Goal: Task Accomplishment & Management: Use online tool/utility

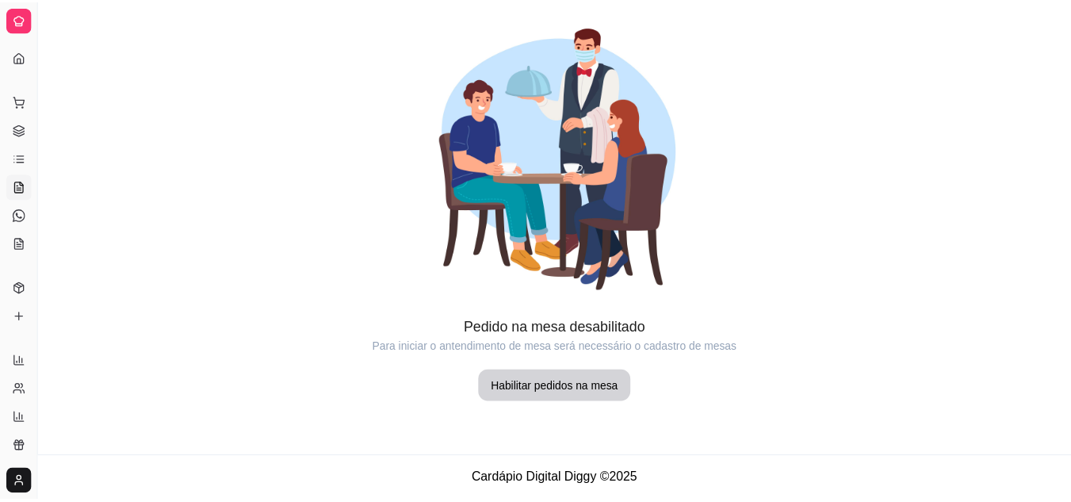
scroll to position [105, 0]
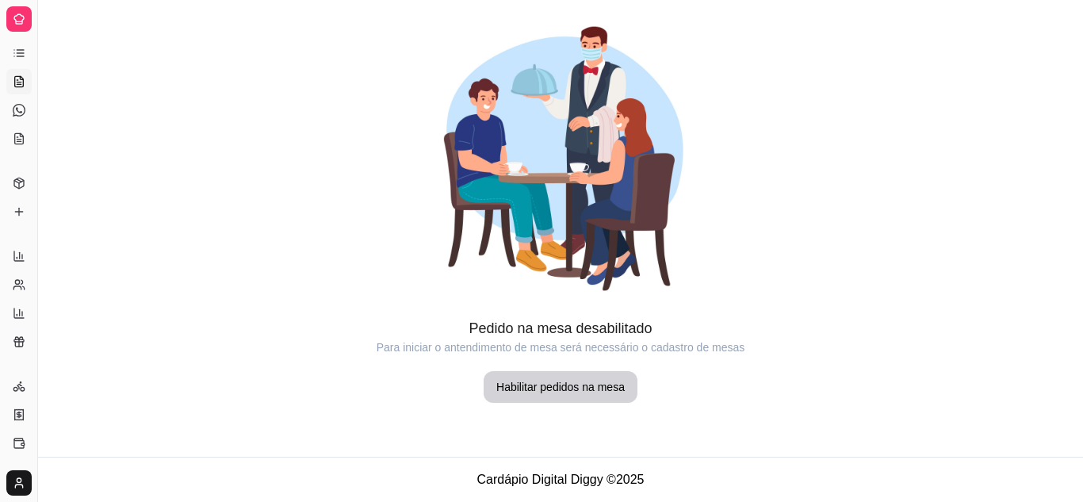
click at [14, 48] on icon at bounding box center [19, 53] width 13 height 13
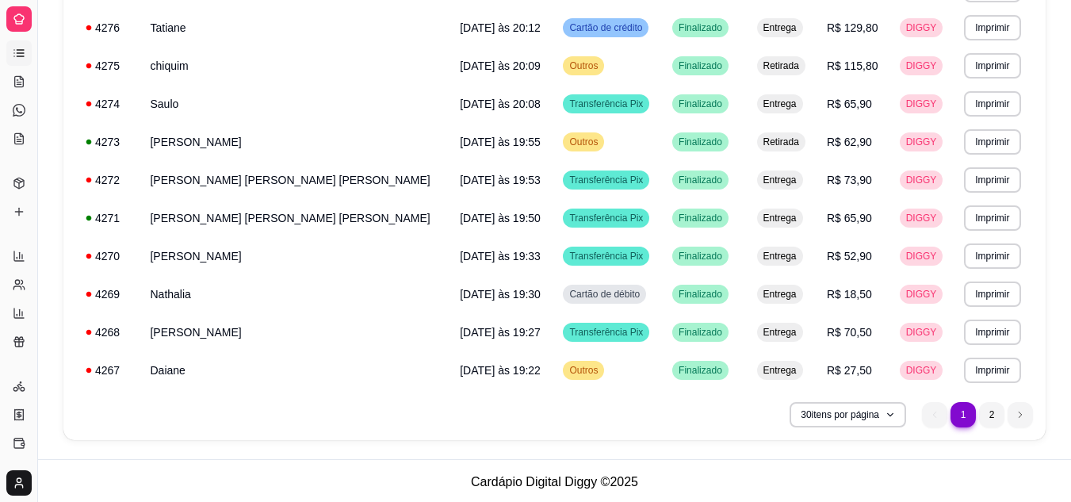
scroll to position [984, 0]
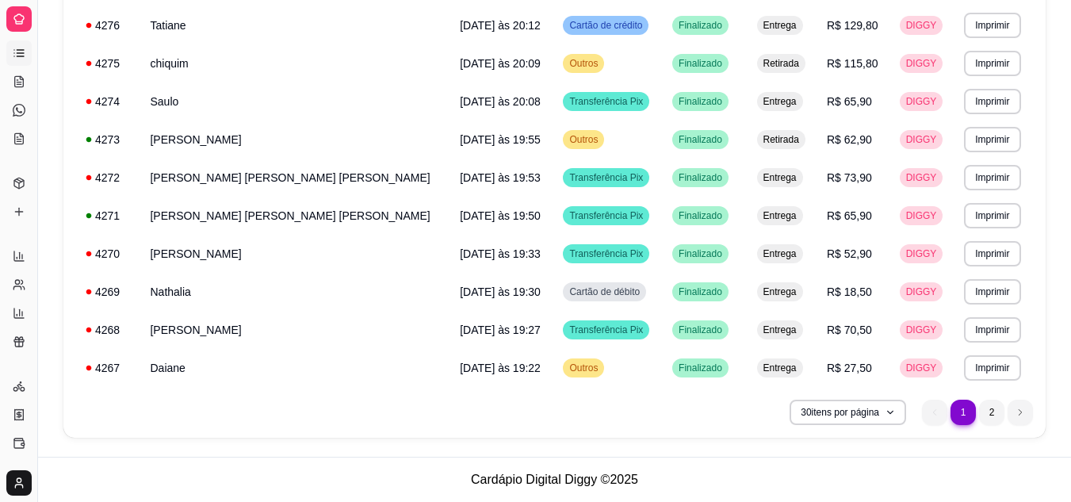
click at [19, 42] on link "Lista de Pedidos" at bounding box center [18, 52] width 25 height 25
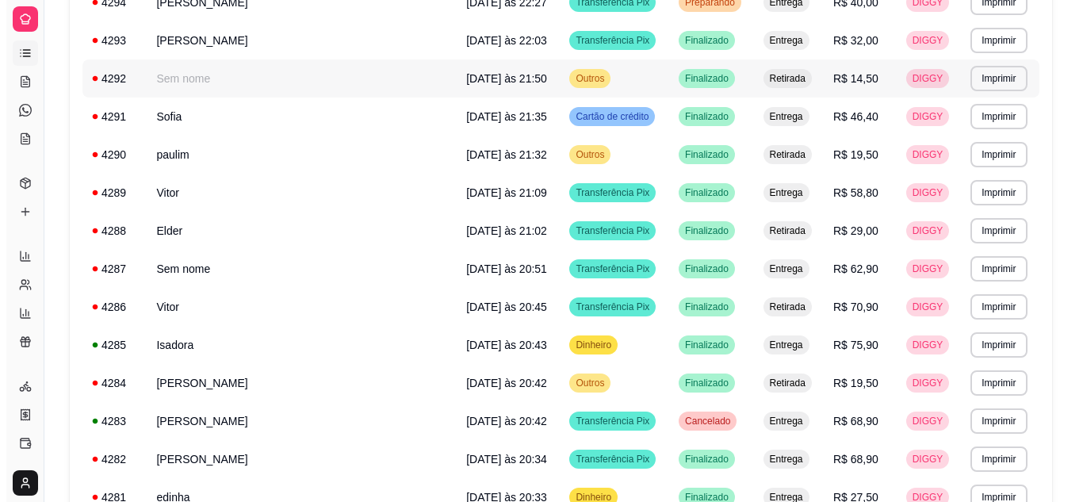
scroll to position [0, 0]
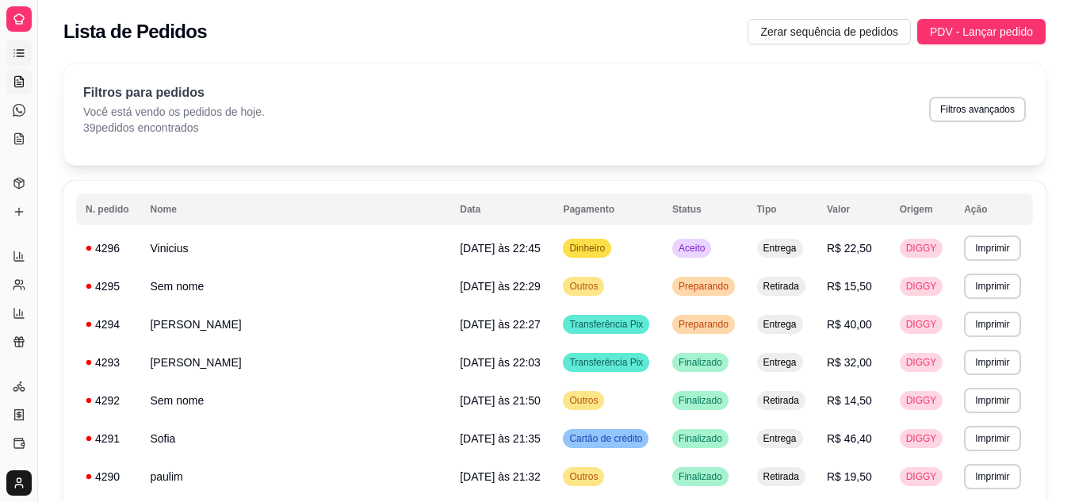
click at [17, 73] on link "Salão / Mesas" at bounding box center [18, 81] width 25 height 25
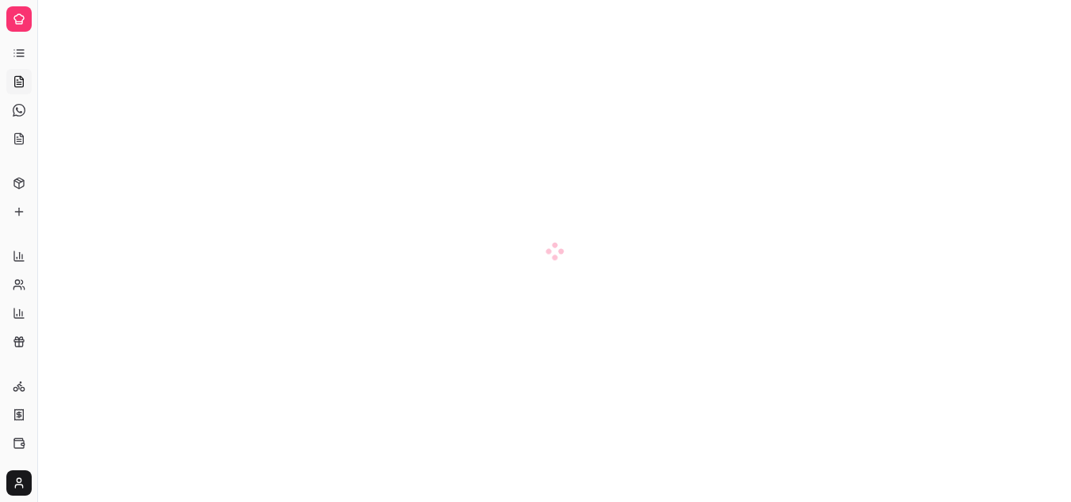
click at [27, 29] on div at bounding box center [18, 18] width 25 height 25
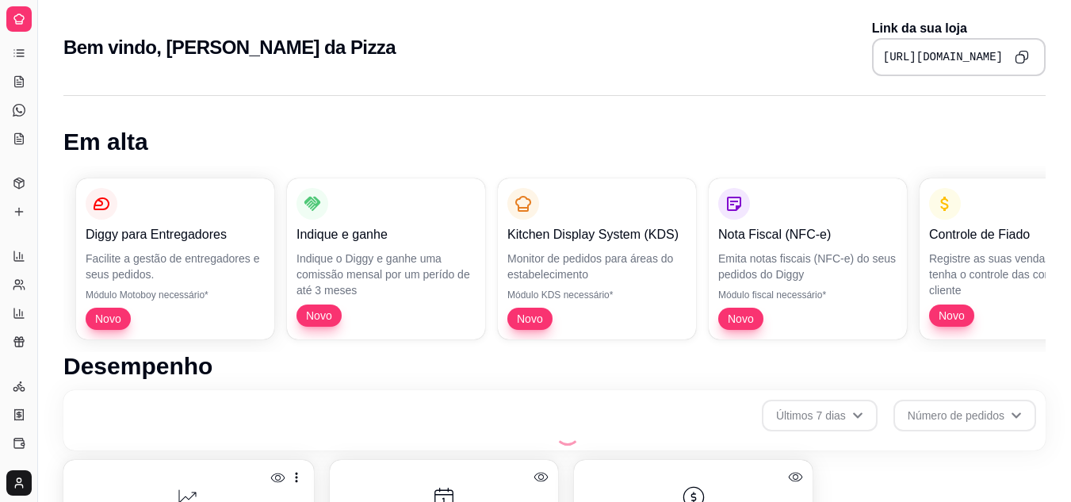
click at [17, 23] on icon at bounding box center [19, 19] width 13 height 13
click at [20, 59] on icon at bounding box center [19, 53] width 13 height 13
click at [22, 78] on icon at bounding box center [19, 81] width 9 height 10
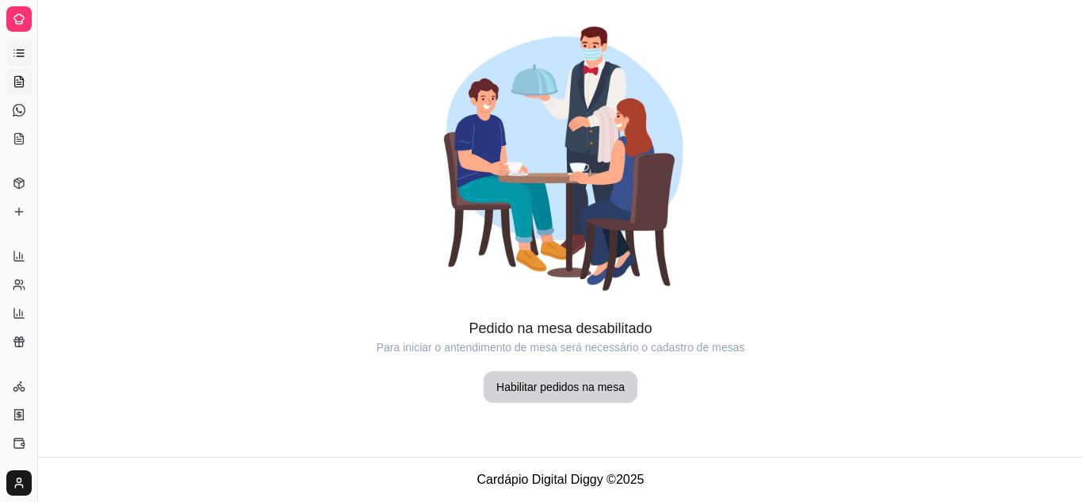
click at [17, 52] on icon at bounding box center [19, 53] width 13 height 13
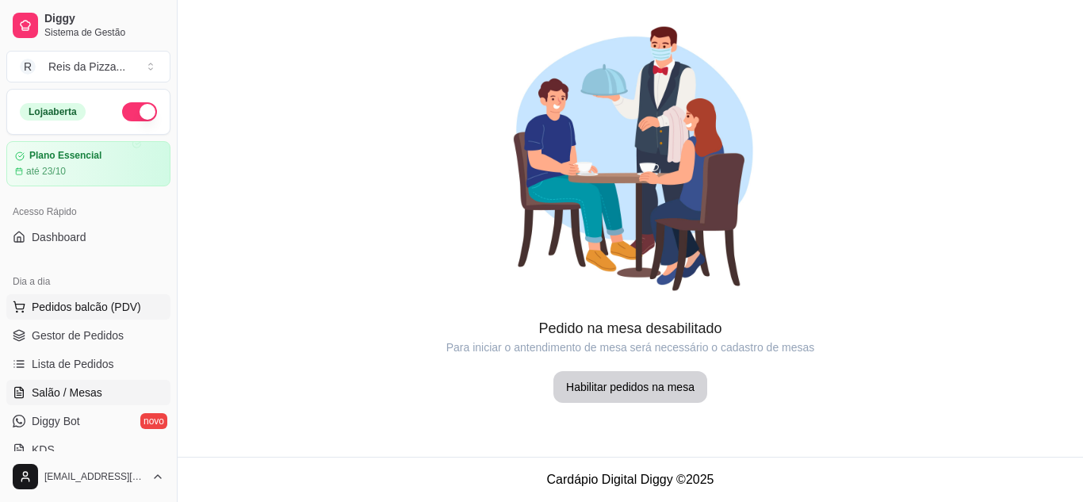
click at [90, 306] on span "Pedidos balcão (PDV)" at bounding box center [86, 307] width 109 height 16
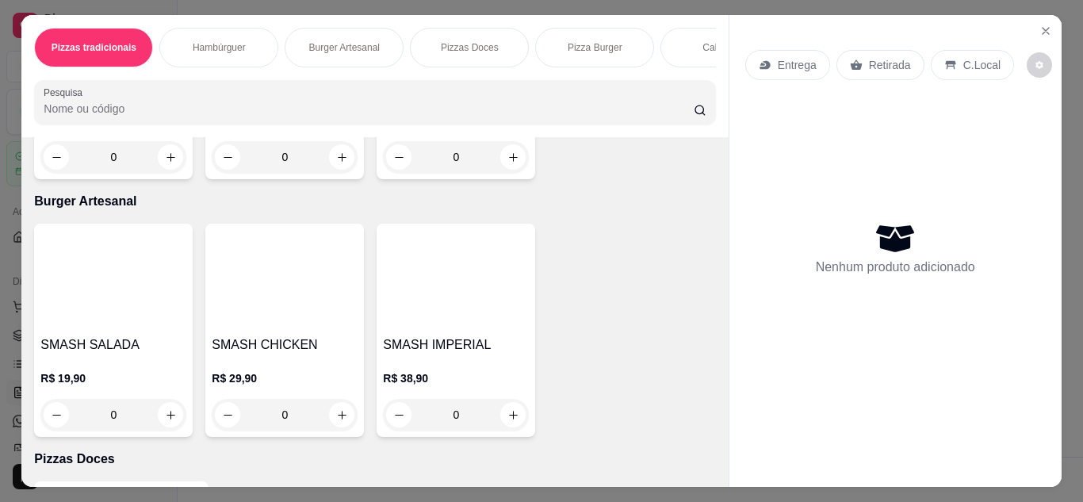
scroll to position [749, 0]
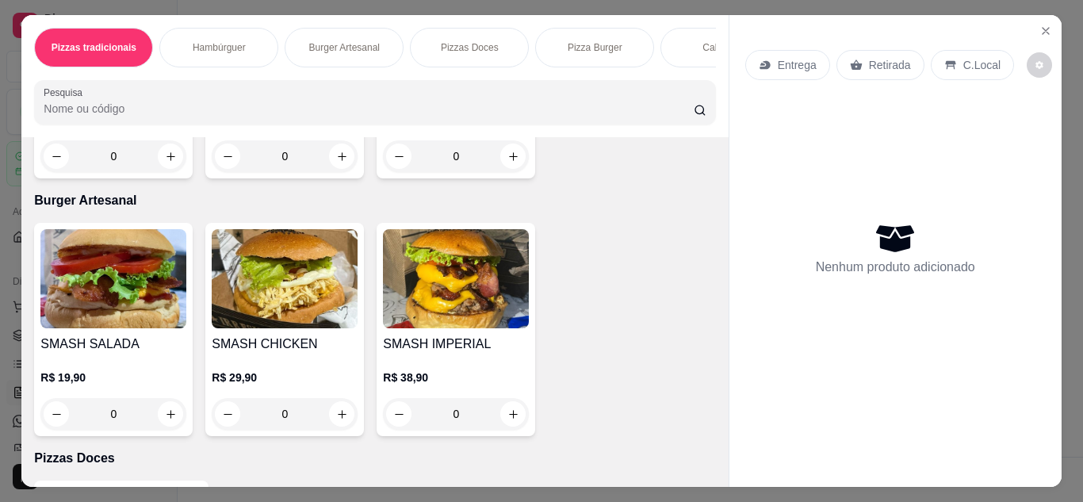
click at [383, 71] on img at bounding box center [456, 20] width 146 height 99
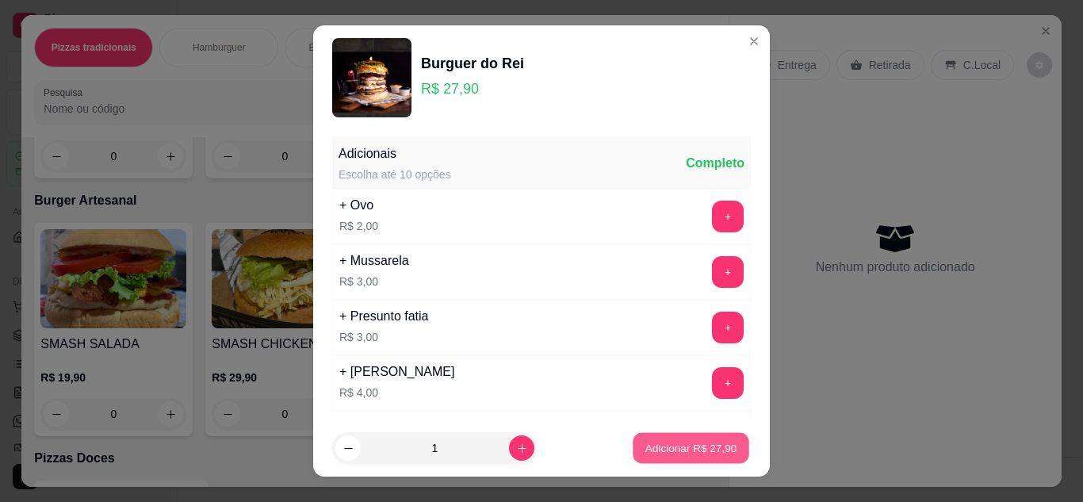
click at [684, 456] on button "Adicionar R$ 27,90" at bounding box center [691, 448] width 117 height 31
type input "1"
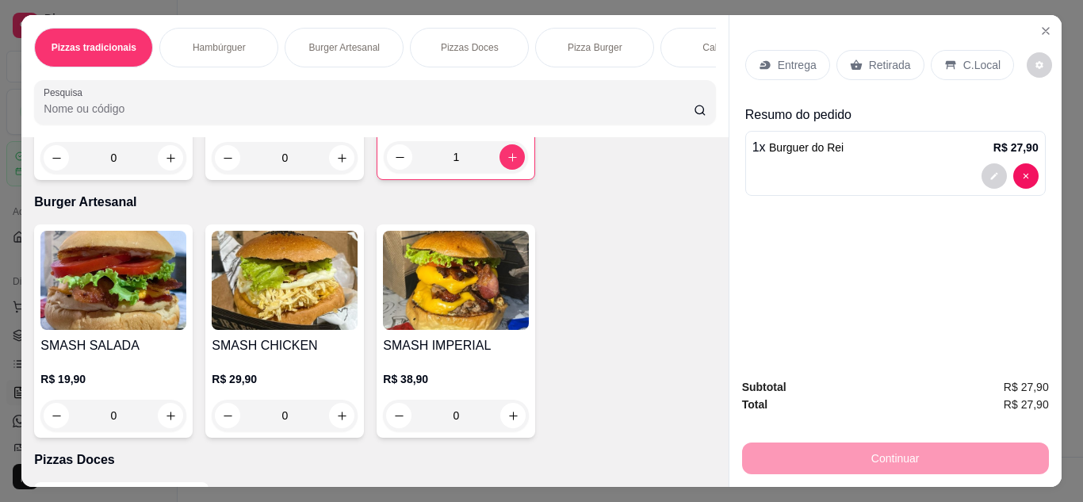
click at [872, 57] on p "Retirada" at bounding box center [890, 65] width 42 height 16
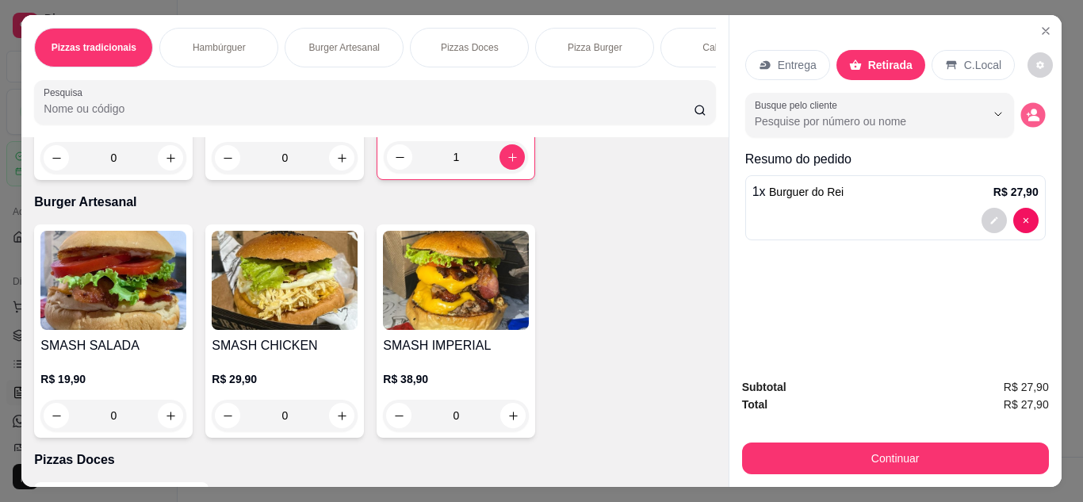
click at [1028, 116] on icon "decrease-product-quantity" at bounding box center [1033, 119] width 11 height 6
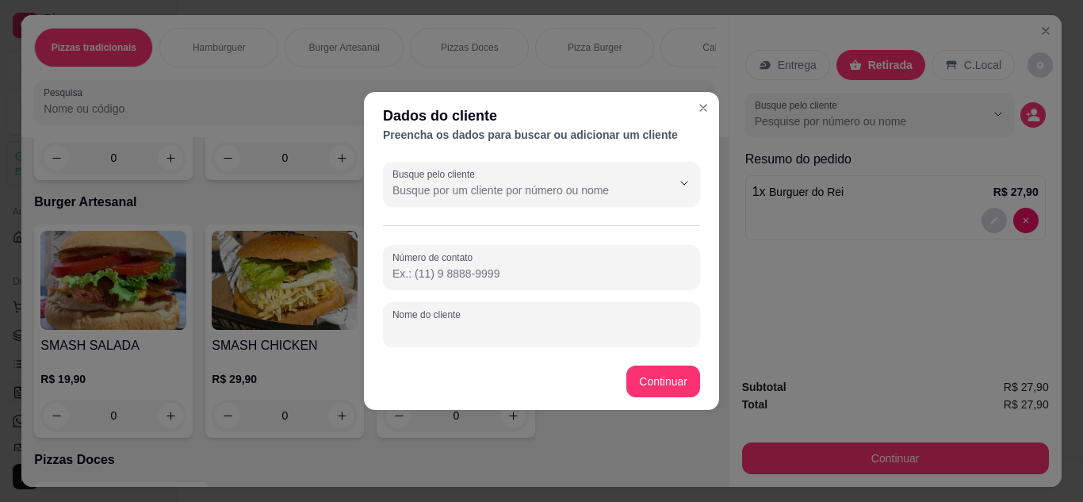
click at [505, 335] on input "Nome do cliente" at bounding box center [541, 331] width 298 height 16
type input "Mardame"
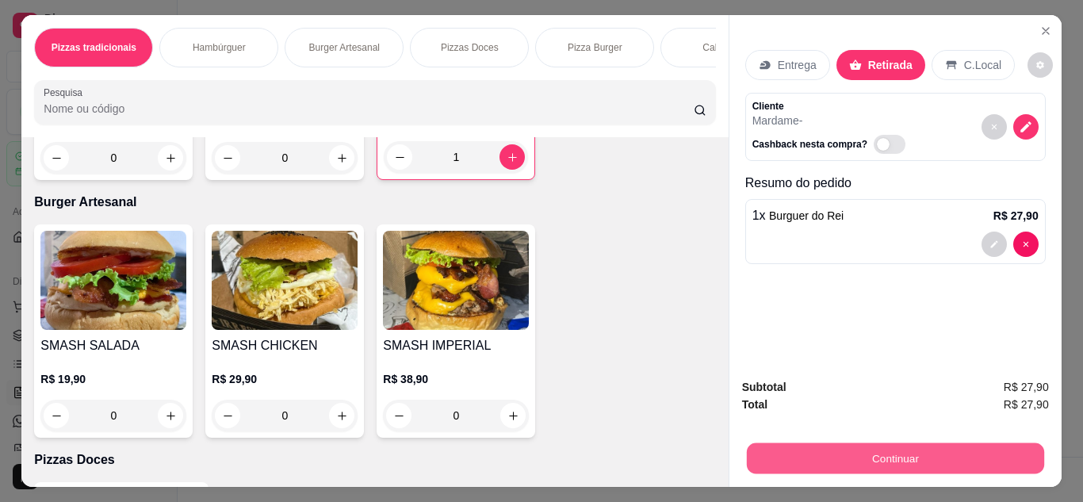
click at [864, 453] on button "Continuar" at bounding box center [894, 458] width 297 height 31
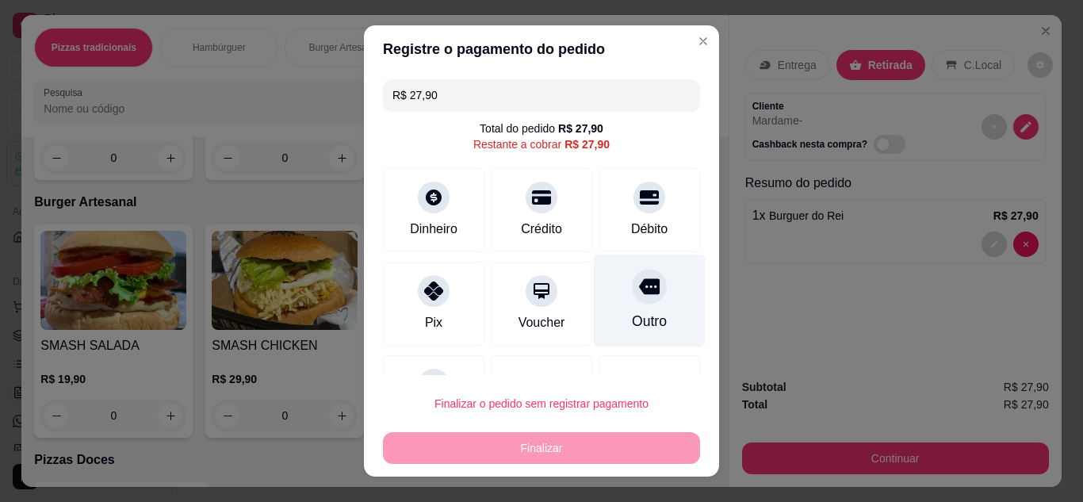
click at [639, 281] on icon at bounding box center [649, 286] width 21 height 16
type input "R$ 0,00"
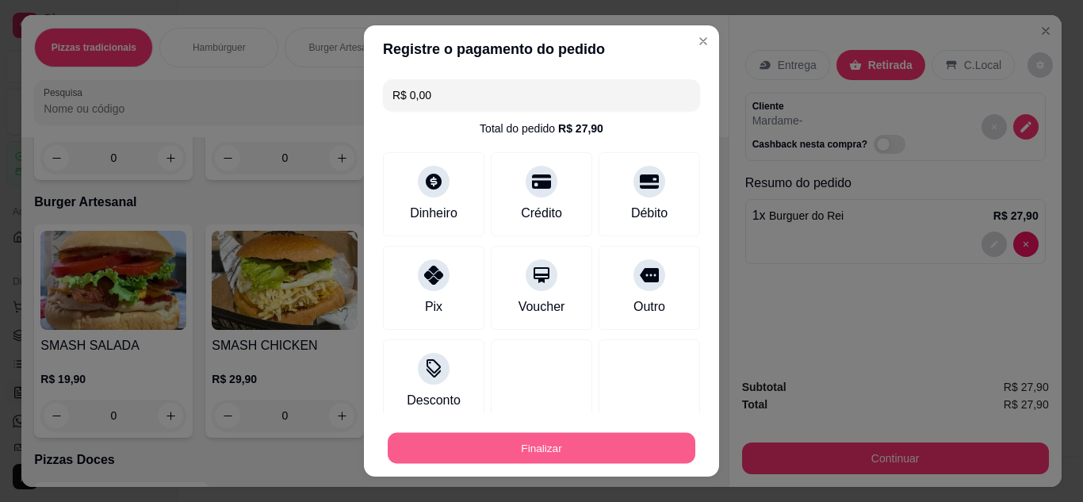
click at [553, 438] on button "Finalizar" at bounding box center [542, 448] width 308 height 31
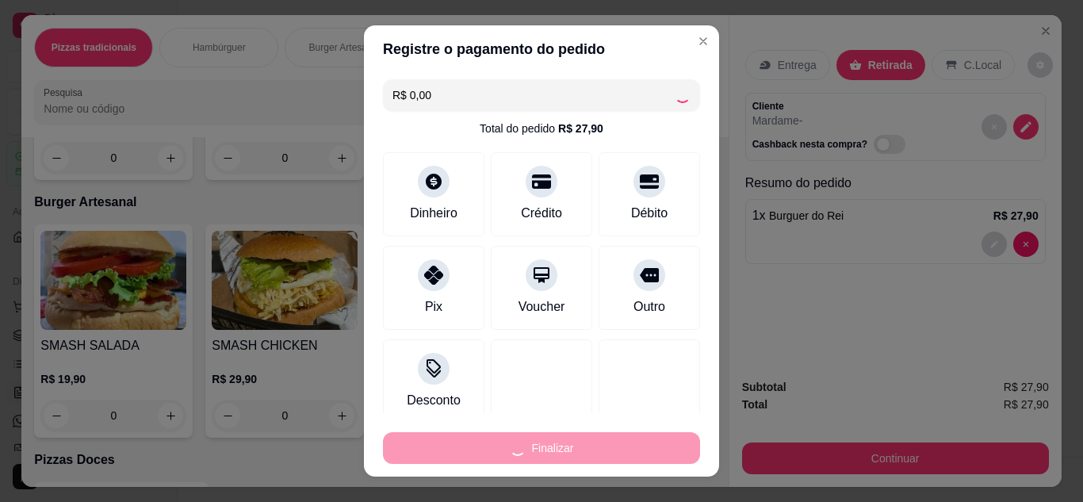
type input "0"
type input "-R$ 27,90"
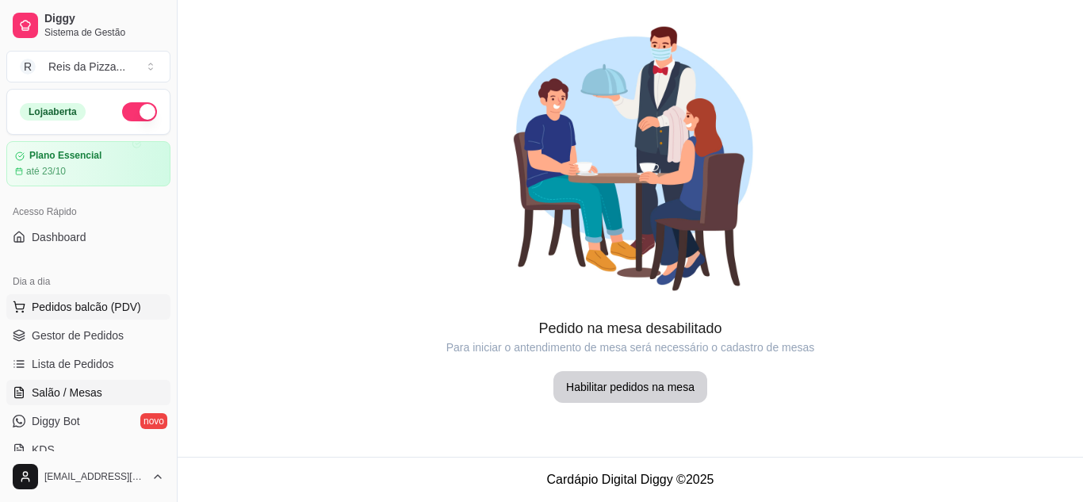
click at [79, 313] on span "Pedidos balcão (PDV)" at bounding box center [86, 307] width 109 height 16
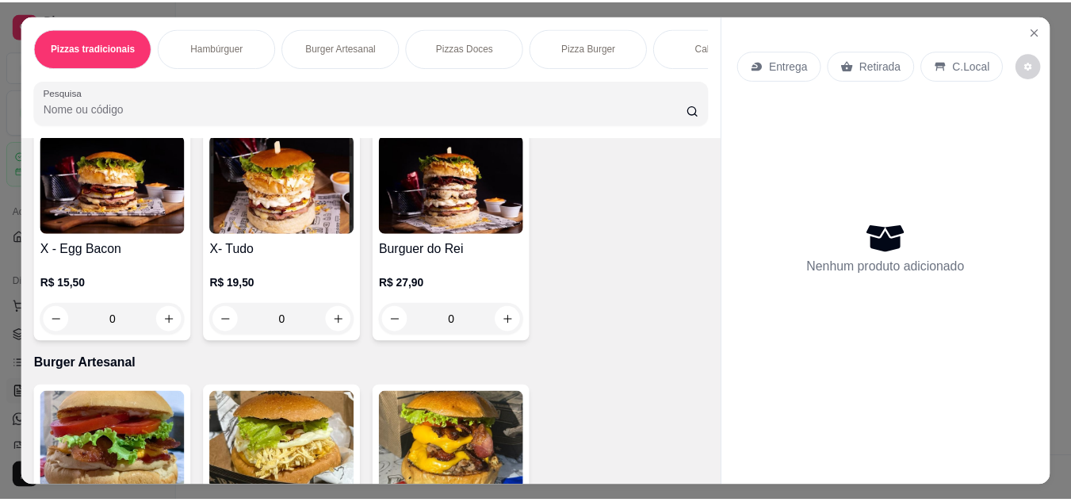
scroll to position [591, 0]
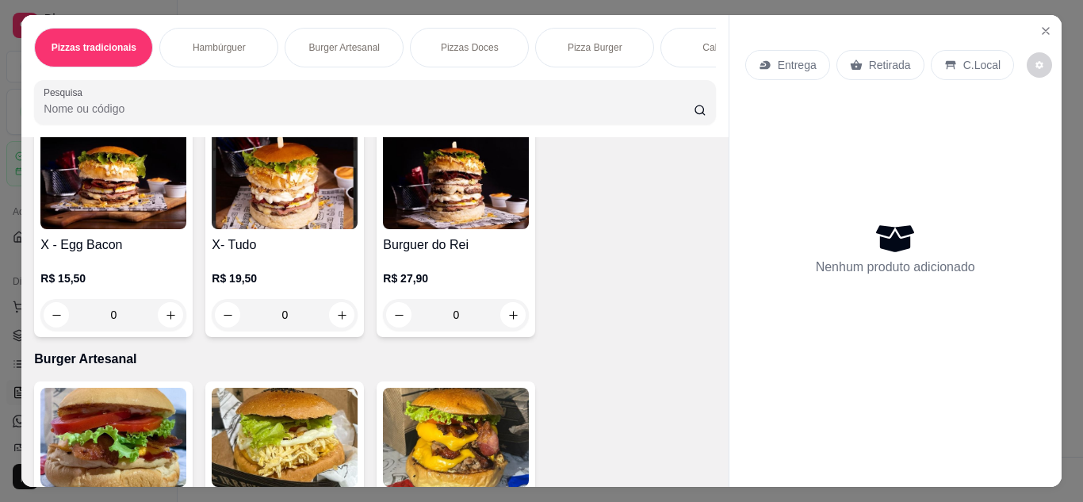
click at [358, 207] on img at bounding box center [285, 179] width 146 height 99
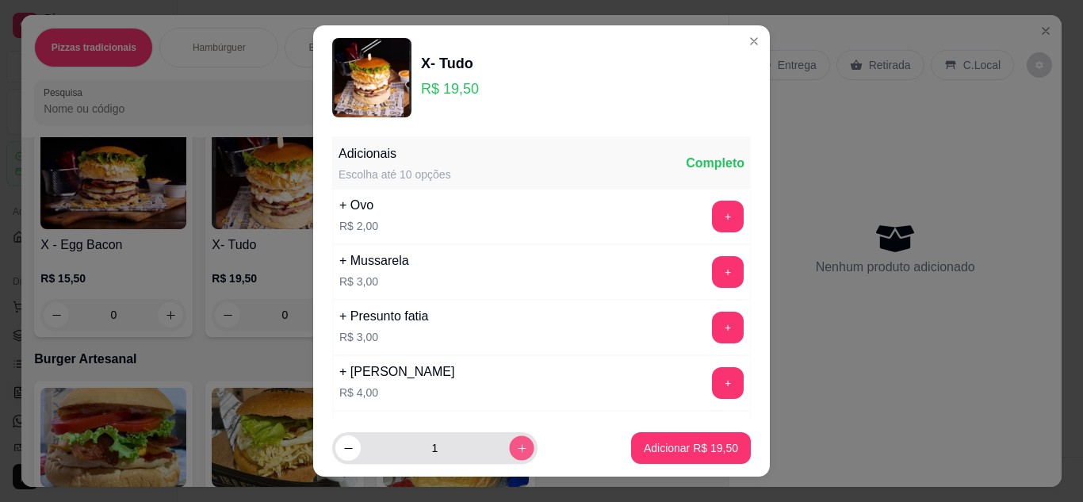
click at [516, 442] on icon "increase-product-quantity" at bounding box center [522, 448] width 12 height 12
type input "2"
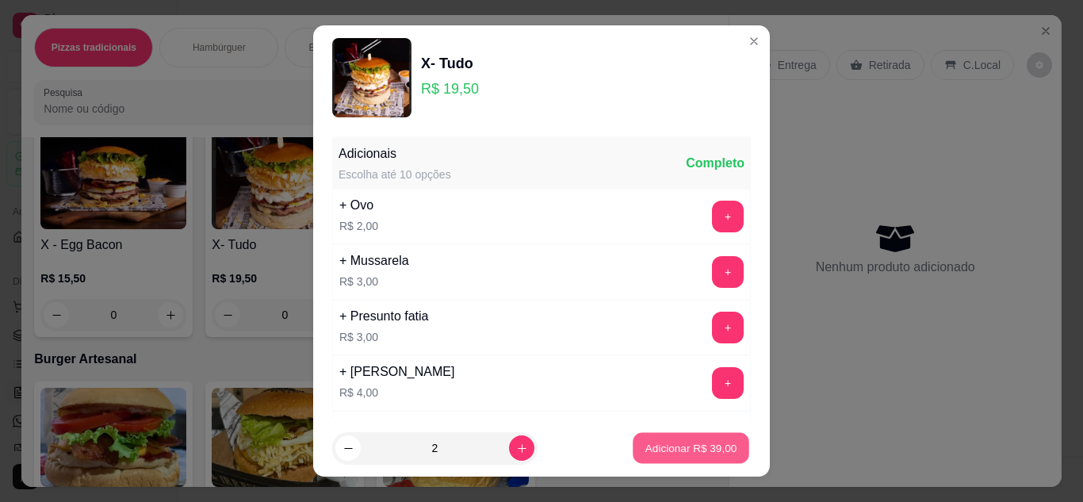
click at [696, 446] on p "Adicionar R$ 39,00" at bounding box center [691, 448] width 92 height 15
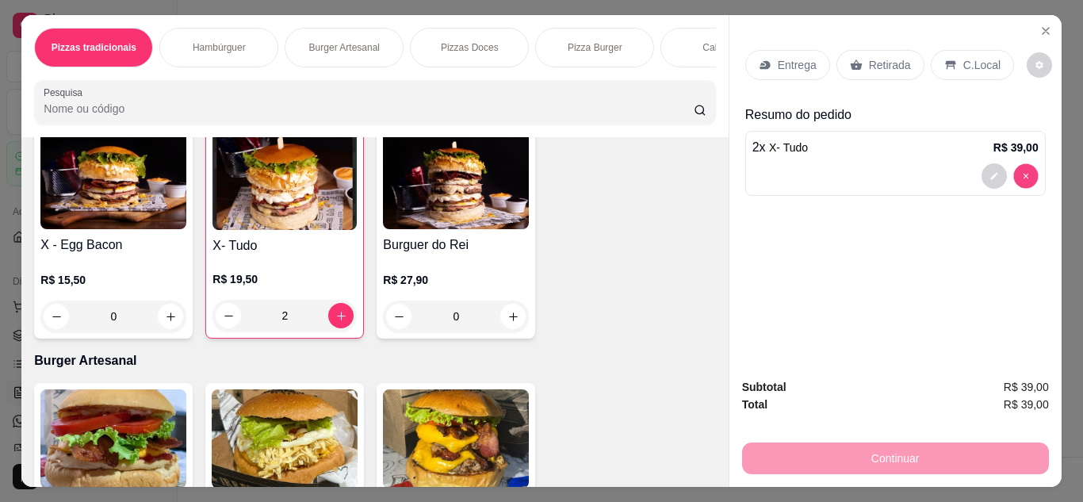
type input "0"
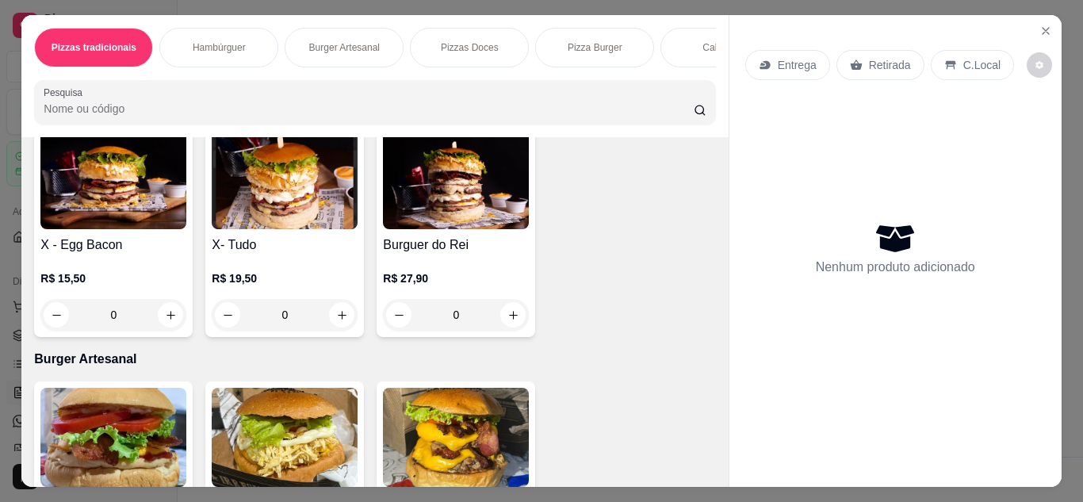
click at [383, 229] on img at bounding box center [456, 179] width 146 height 99
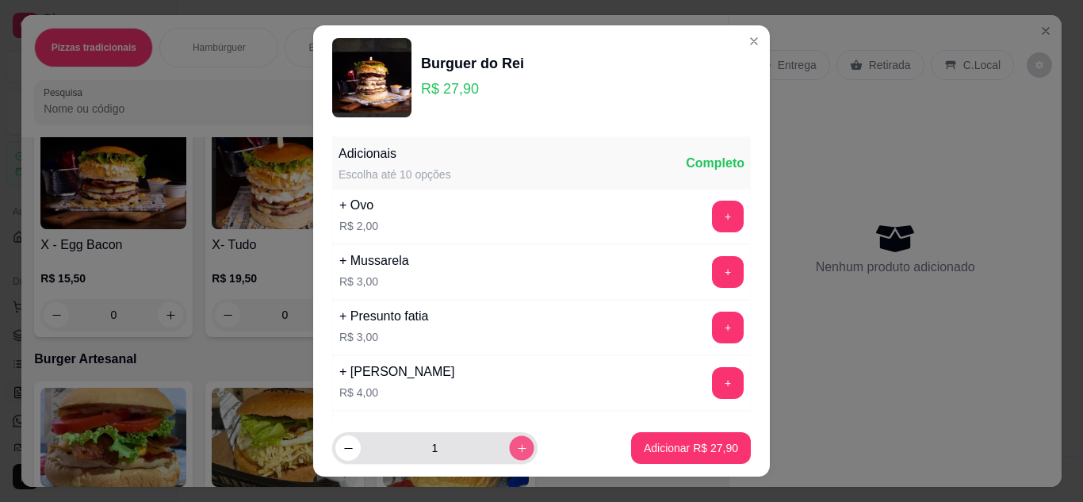
click at [516, 451] on icon "increase-product-quantity" at bounding box center [522, 448] width 12 height 12
type input "2"
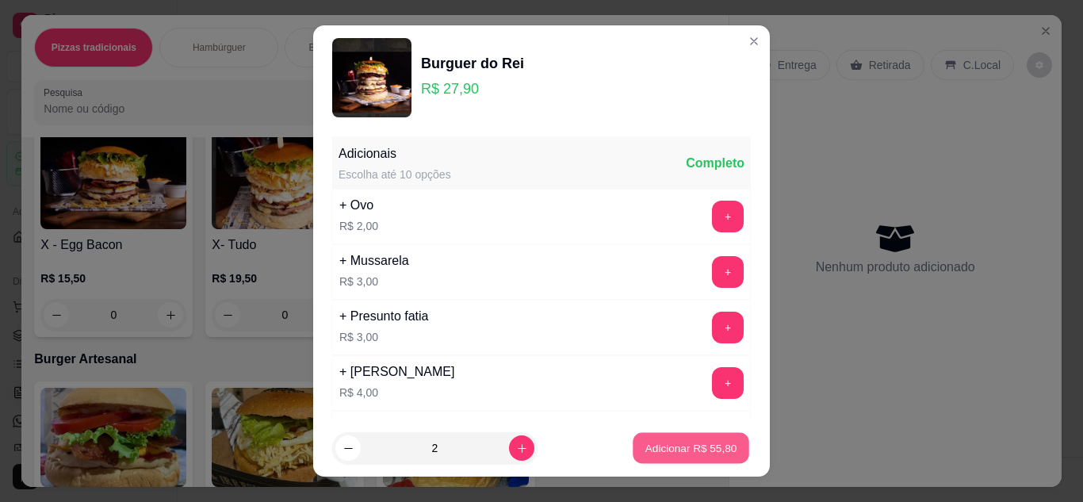
click at [665, 444] on p "Adicionar R$ 55,80" at bounding box center [691, 448] width 92 height 15
type input "2"
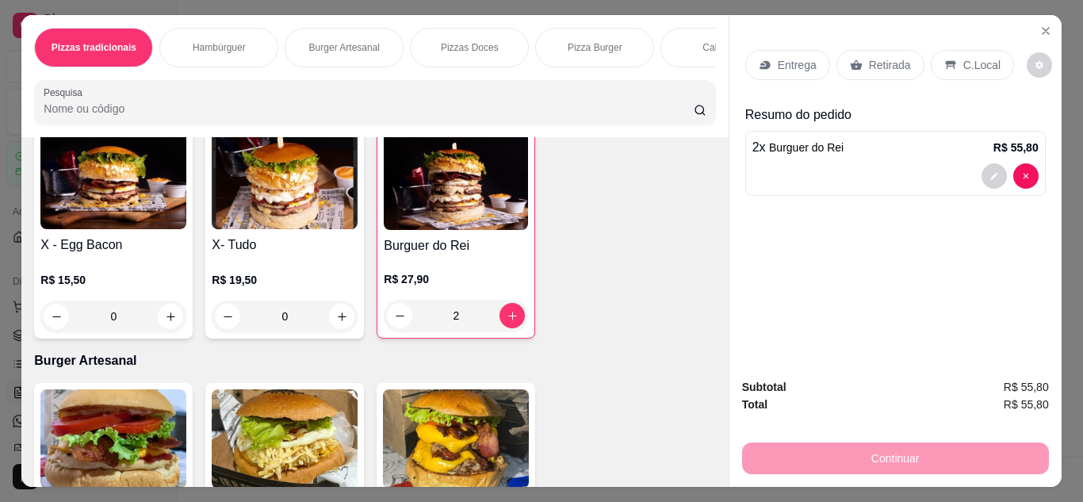
click at [785, 50] on div "Entrega" at bounding box center [787, 65] width 85 height 30
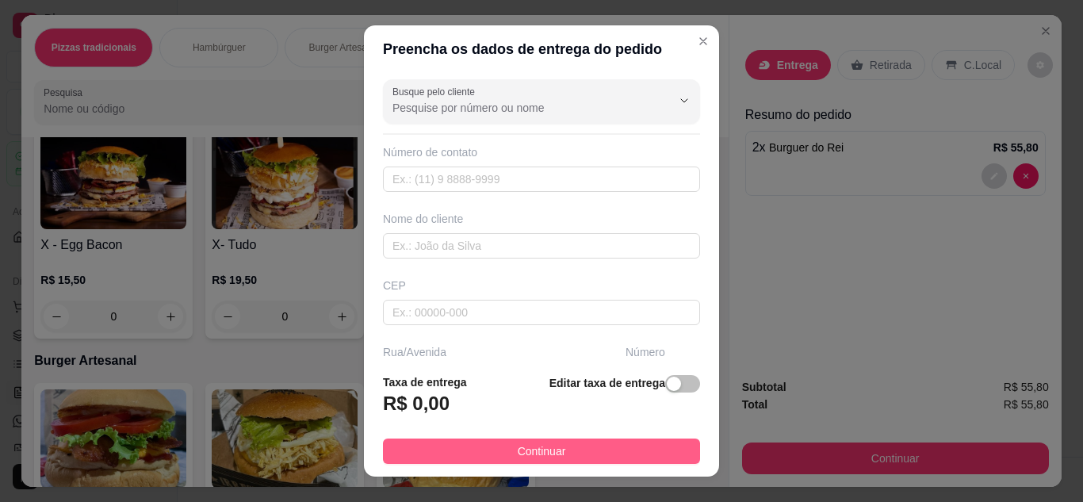
click at [608, 449] on button "Continuar" at bounding box center [541, 450] width 317 height 25
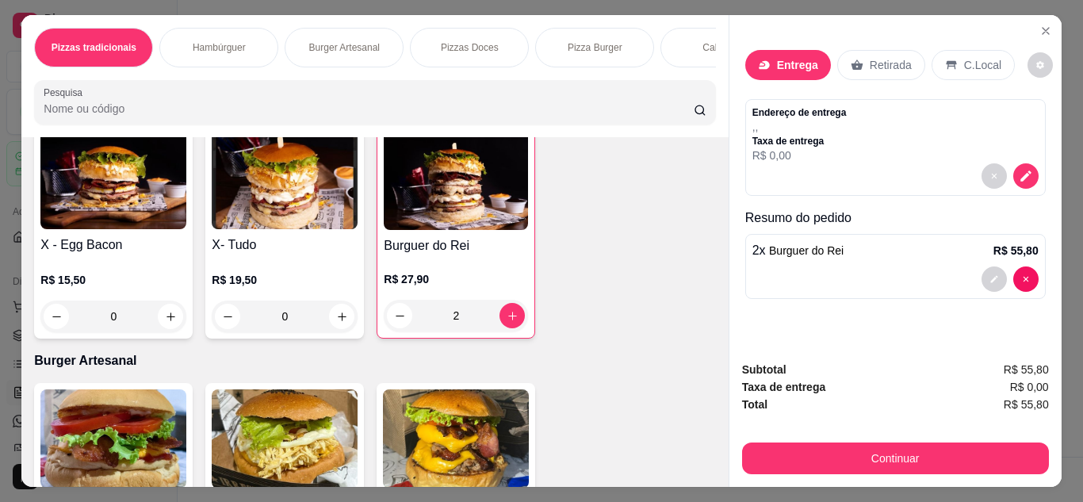
click at [625, 339] on div "X-Salada R$ 10,00 0 X - Burguer R$ 11,50 0 X-egg R$ 13,50 0 X-Bacon R$ 14,50 0 …" at bounding box center [374, 118] width 681 height 441
click at [887, 67] on p "Retirada" at bounding box center [891, 65] width 42 height 16
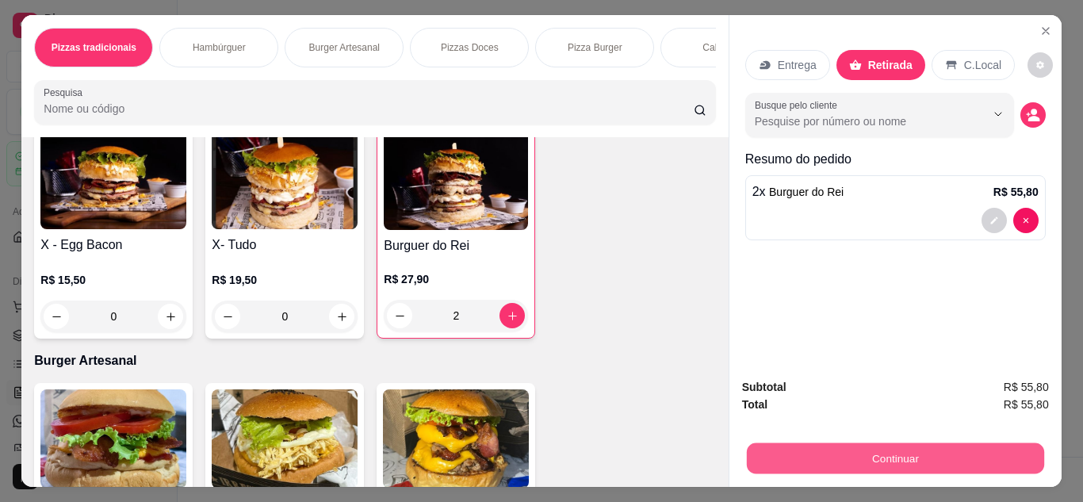
click at [878, 446] on button "Continuar" at bounding box center [894, 458] width 297 height 31
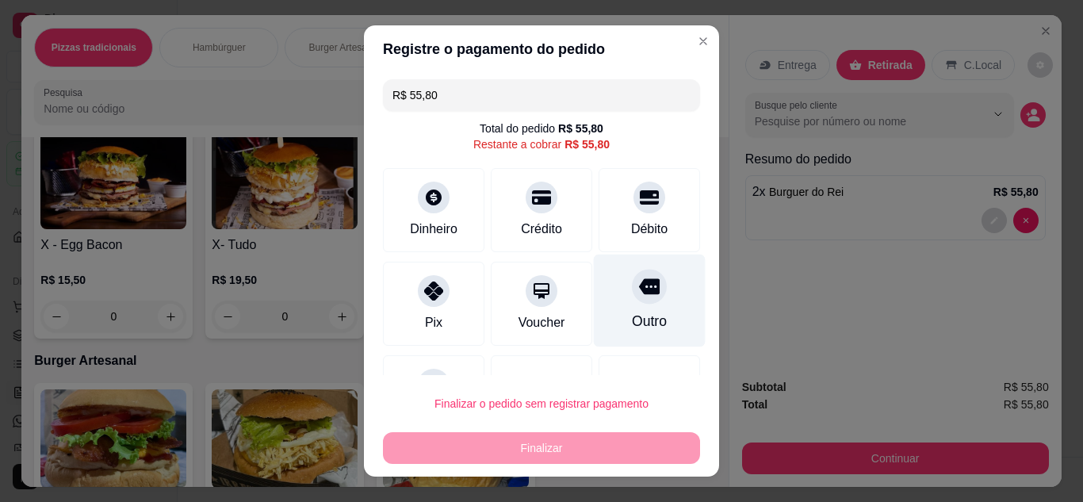
click at [632, 302] on div at bounding box center [649, 286] width 35 height 35
type input "R$ 0,00"
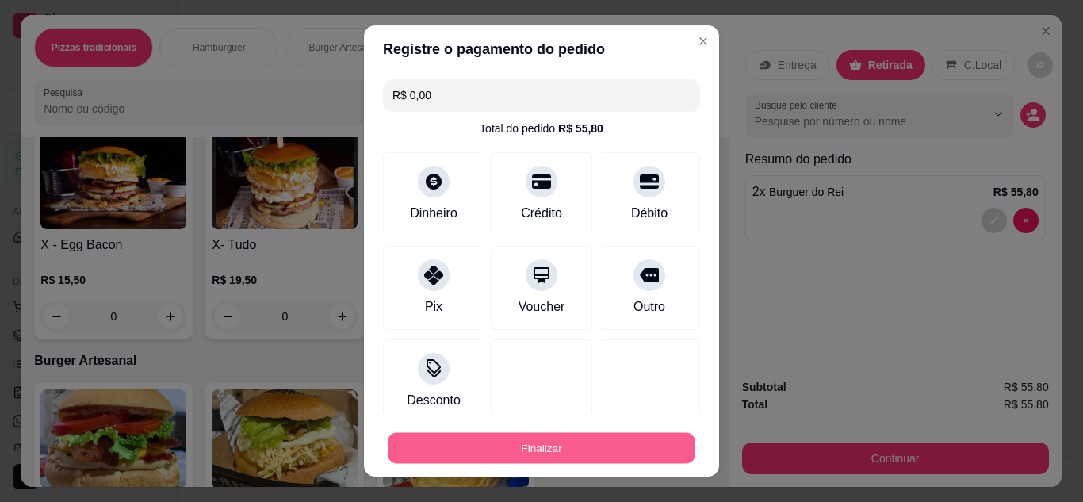
click at [545, 456] on button "Finalizar" at bounding box center [542, 448] width 308 height 31
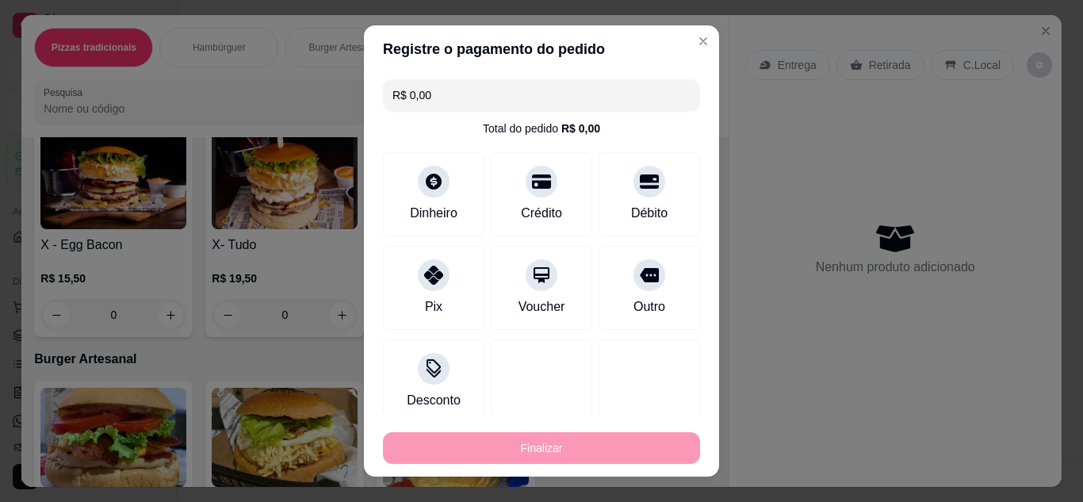
type input "0"
type input "-R$ 55,80"
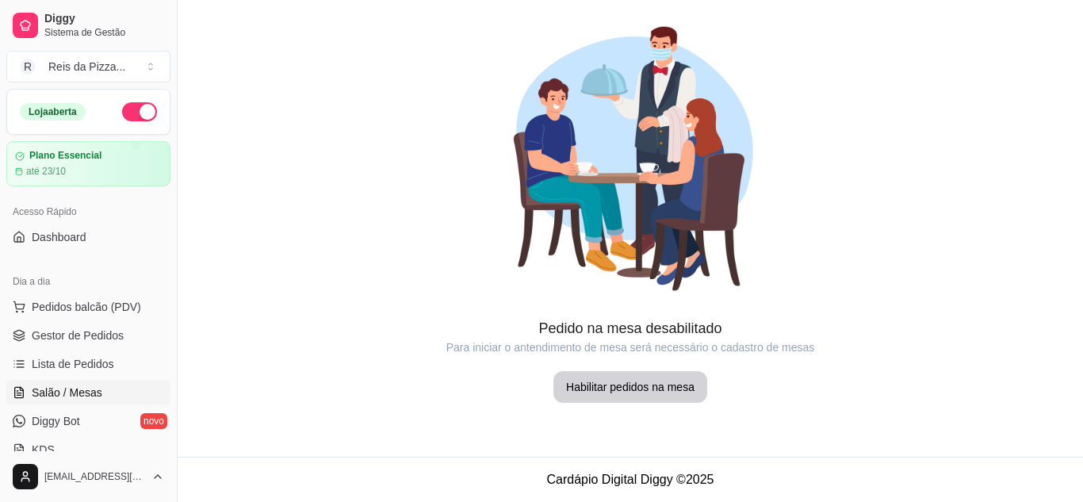
click at [128, 113] on button "button" at bounding box center [139, 111] width 35 height 19
click at [84, 323] on link "Gestor de Pedidos" at bounding box center [88, 335] width 164 height 25
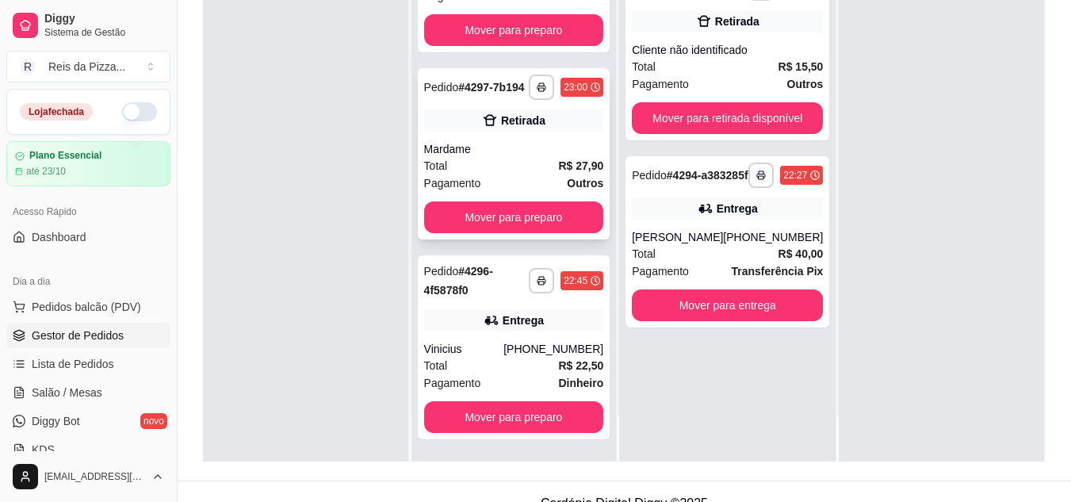
scroll to position [242, 0]
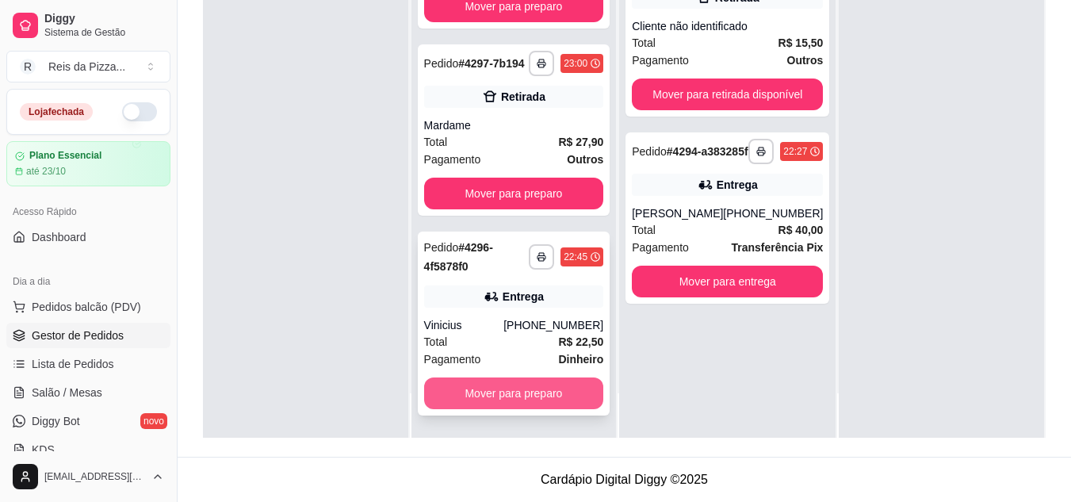
click at [530, 390] on button "Mover para preparo" at bounding box center [514, 393] width 180 height 32
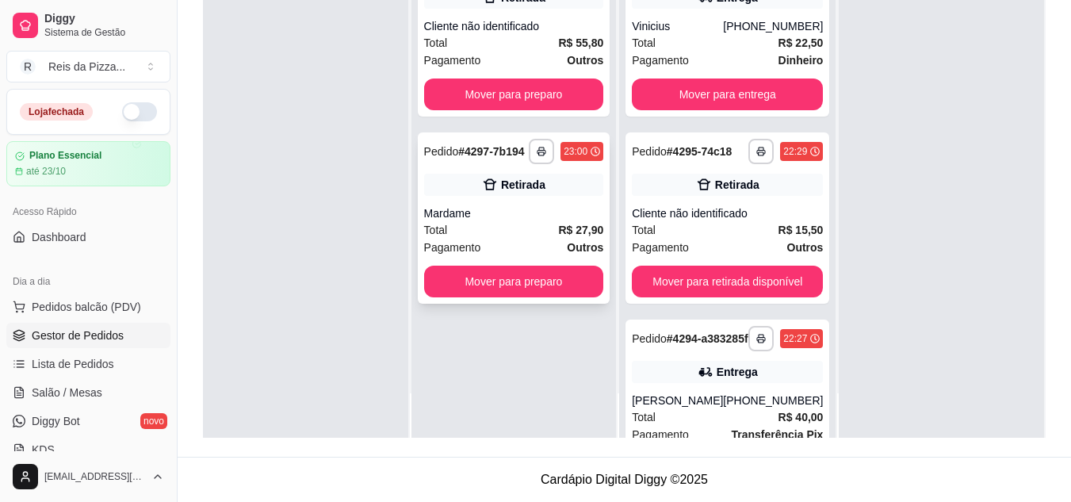
scroll to position [0, 0]
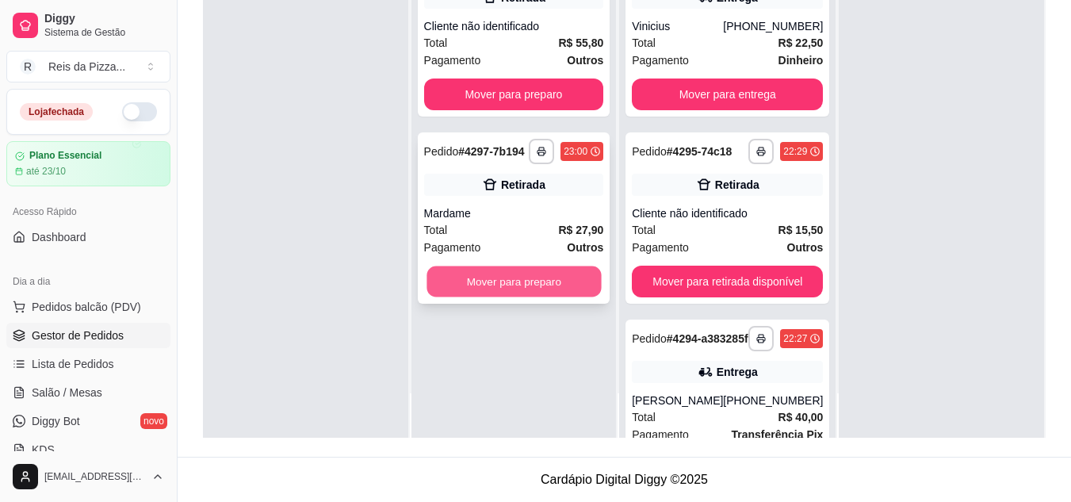
click at [503, 289] on button "Mover para preparo" at bounding box center [514, 281] width 174 height 31
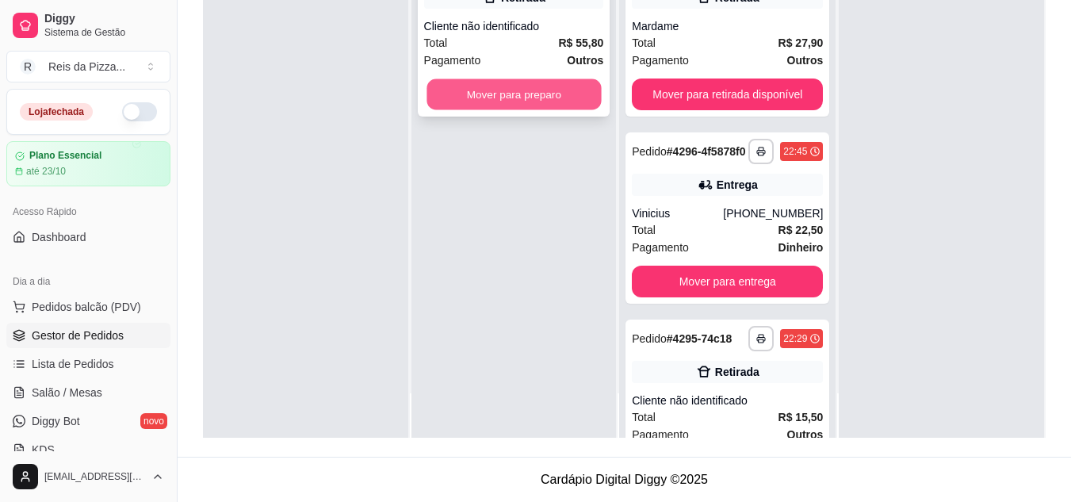
click at [530, 99] on button "Mover para preparo" at bounding box center [514, 94] width 174 height 31
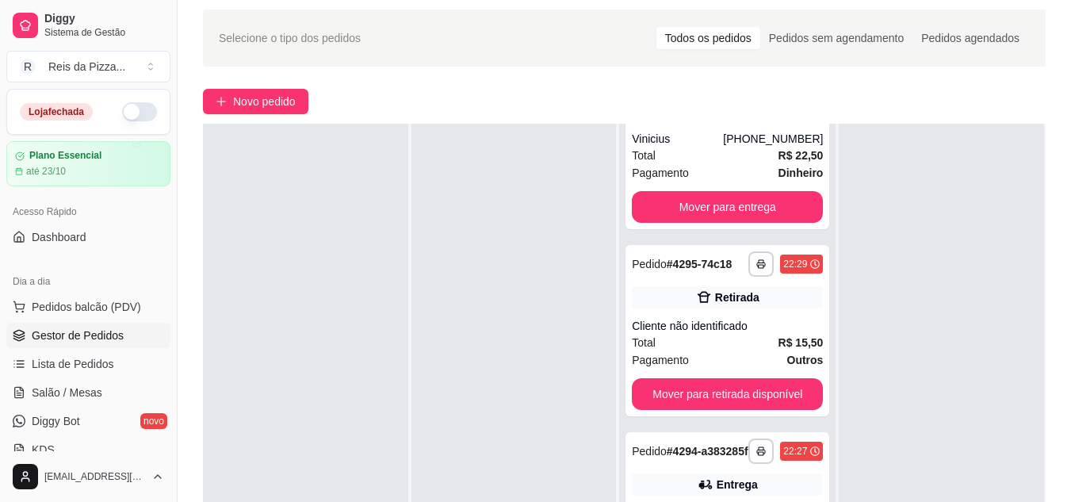
scroll to position [242, 0]
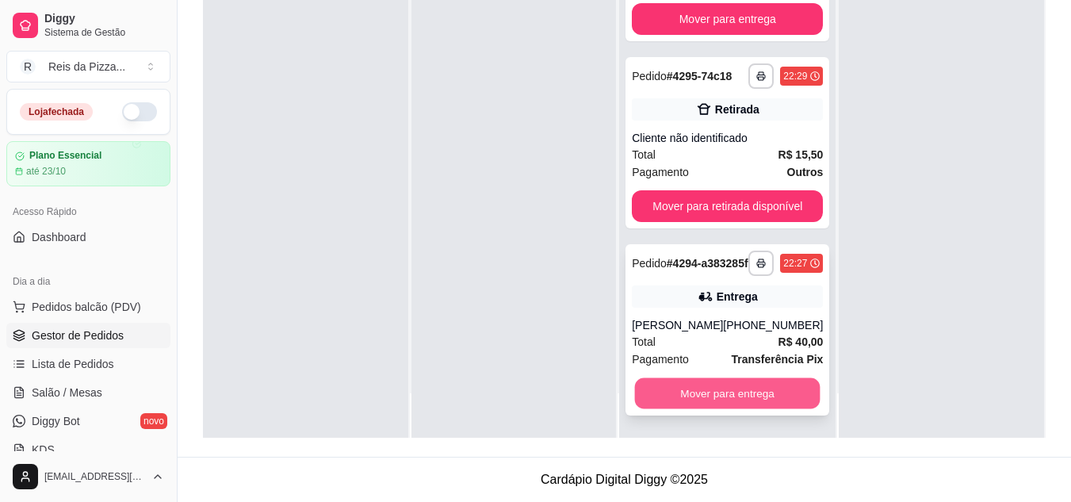
click at [740, 388] on button "Mover para entrega" at bounding box center [728, 393] width 186 height 31
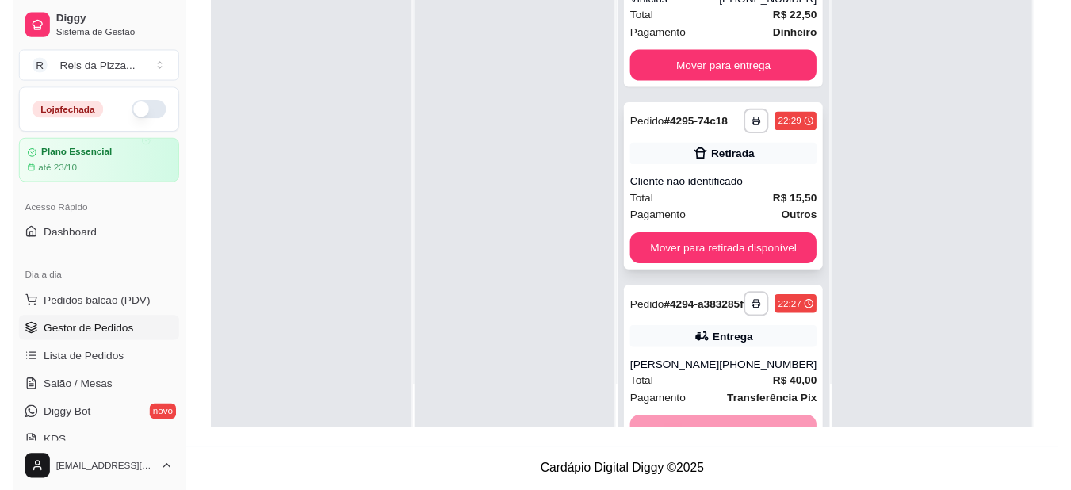
scroll to position [401, 0]
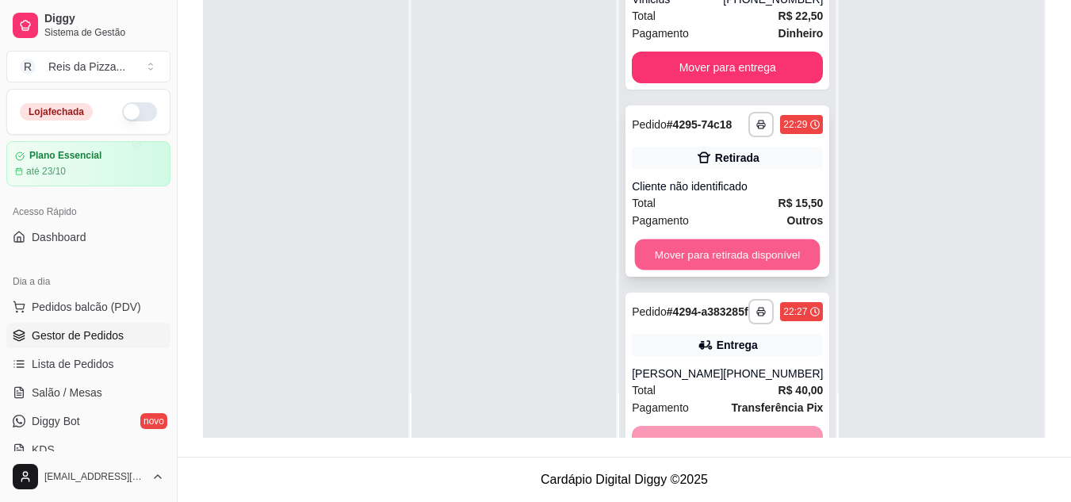
click at [720, 270] on button "Mover para retirada disponível" at bounding box center [728, 254] width 186 height 31
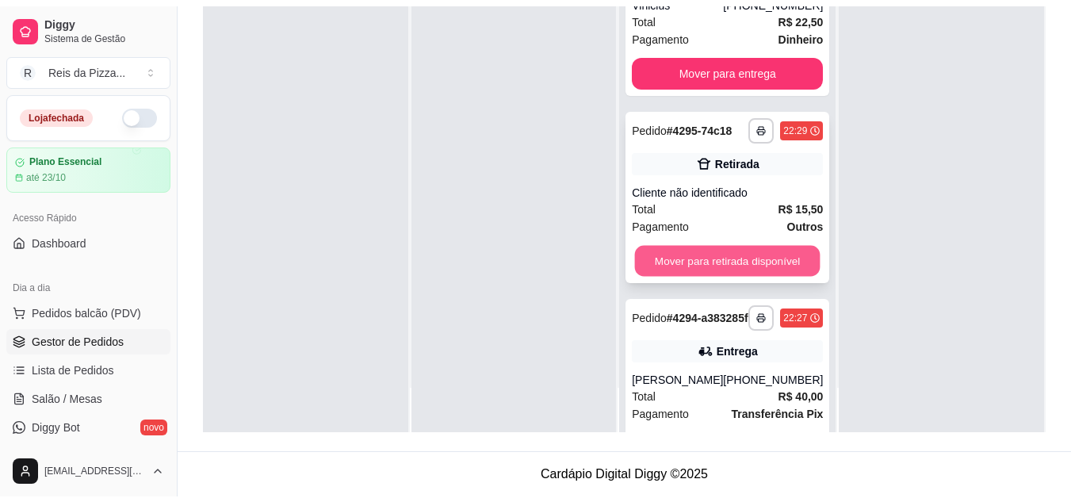
scroll to position [376, 0]
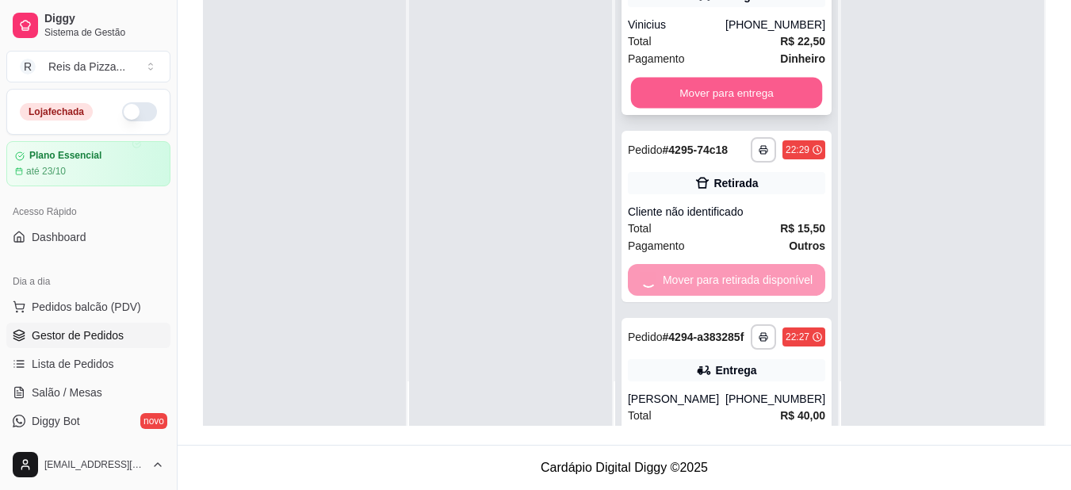
click at [745, 94] on button "Mover para entrega" at bounding box center [727, 93] width 192 height 31
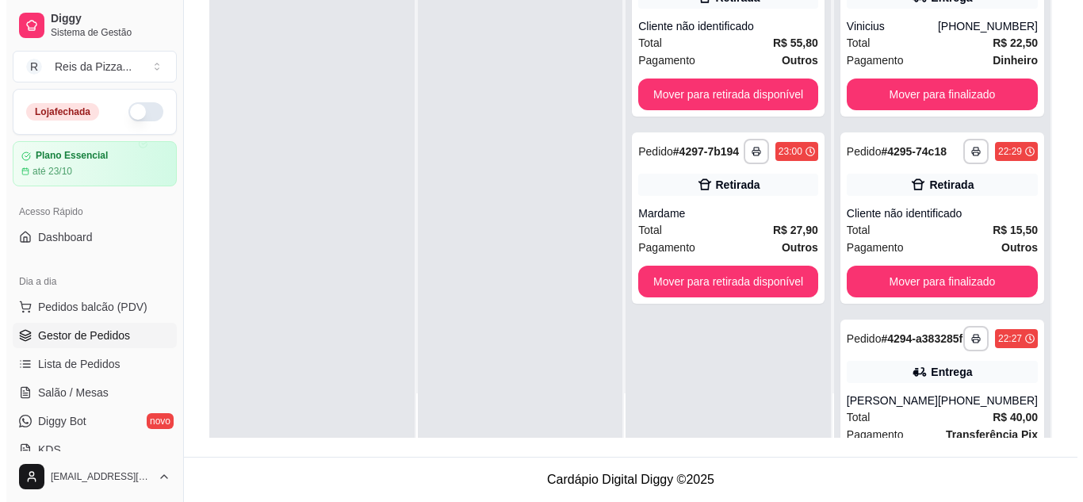
scroll to position [0, 0]
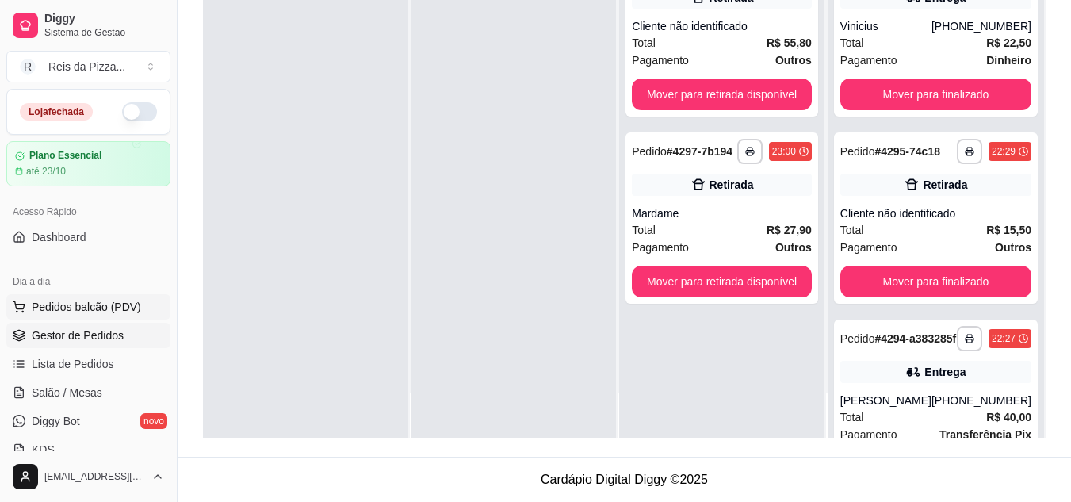
click at [105, 300] on span "Pedidos balcão (PDV)" at bounding box center [86, 307] width 109 height 16
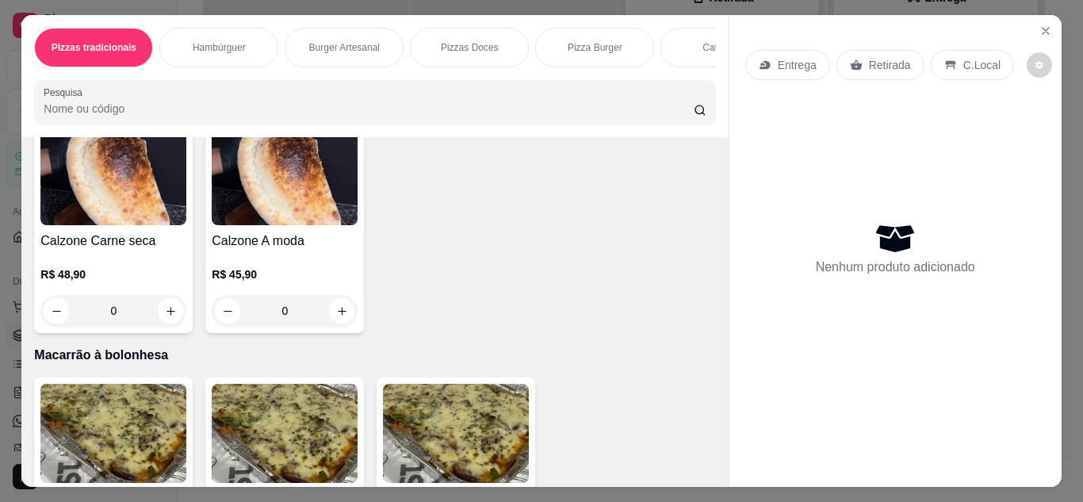
scroll to position [1621, 0]
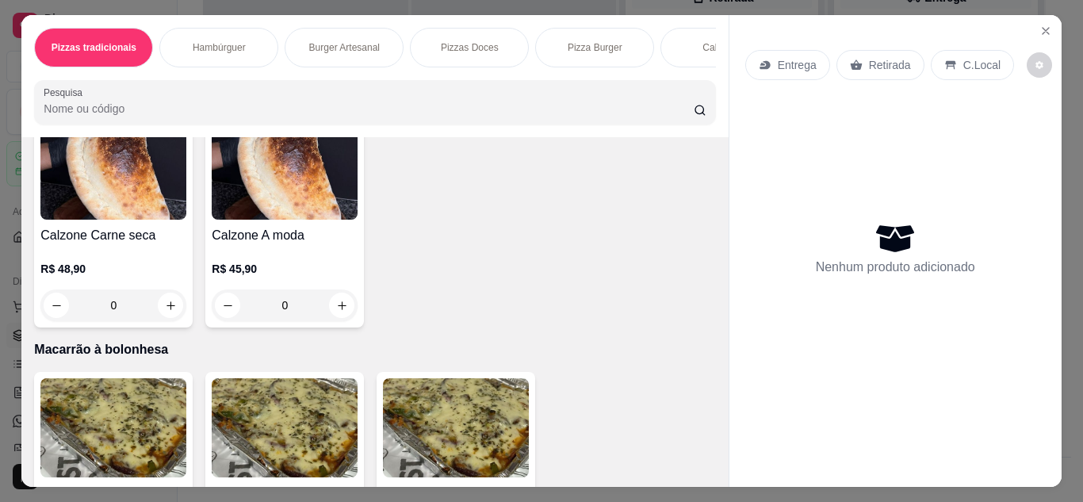
click at [147, 63] on div "R$ 18,50 0" at bounding box center [113, 25] width 146 height 76
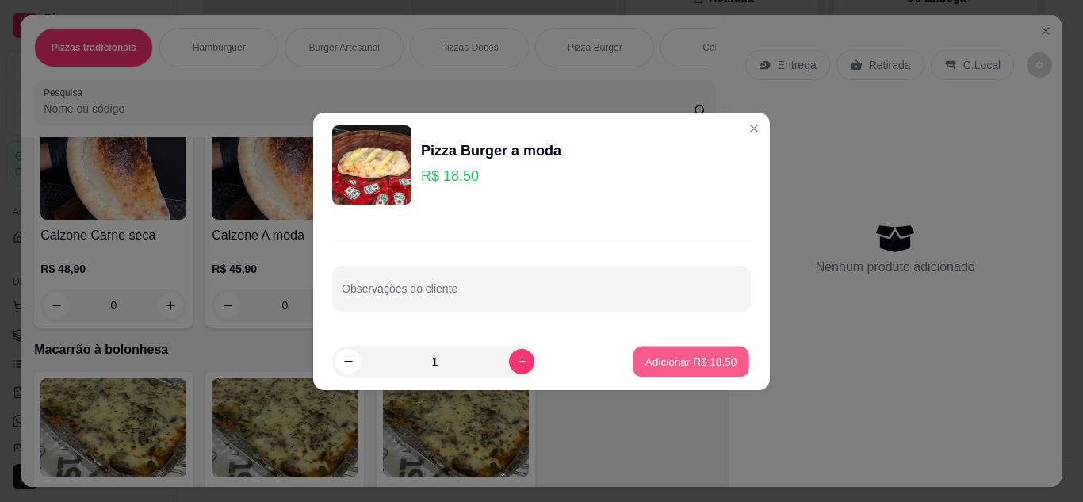
click at [682, 358] on p "Adicionar R$ 18,50" at bounding box center [691, 361] width 92 height 15
type input "1"
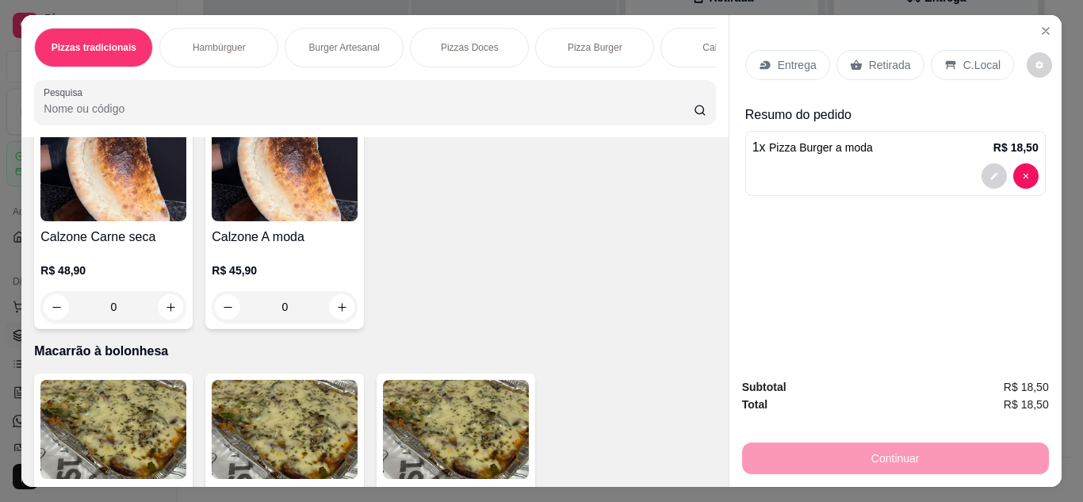
scroll to position [1622, 0]
click at [869, 63] on p "Retirada" at bounding box center [890, 65] width 42 height 16
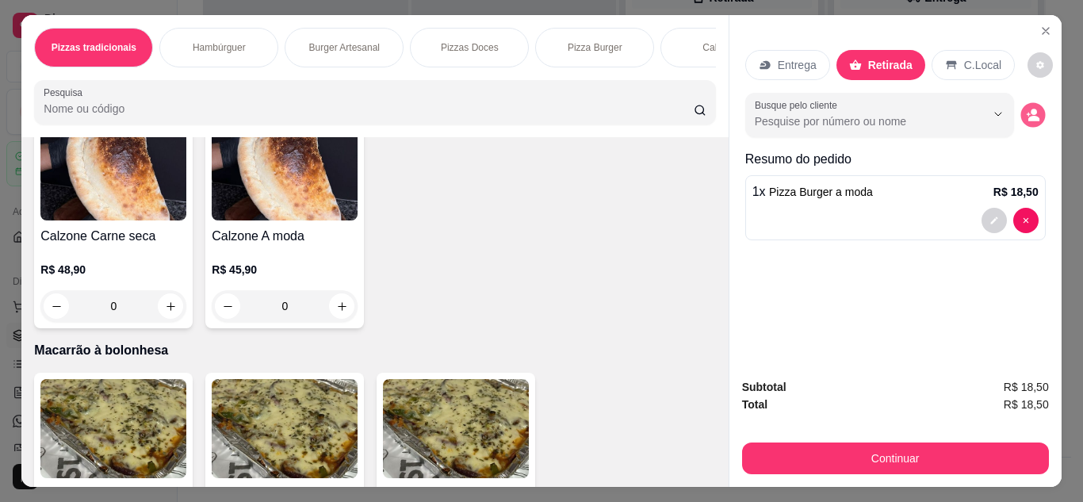
click at [1027, 110] on icon "decrease-product-quantity" at bounding box center [1032, 114] width 13 height 13
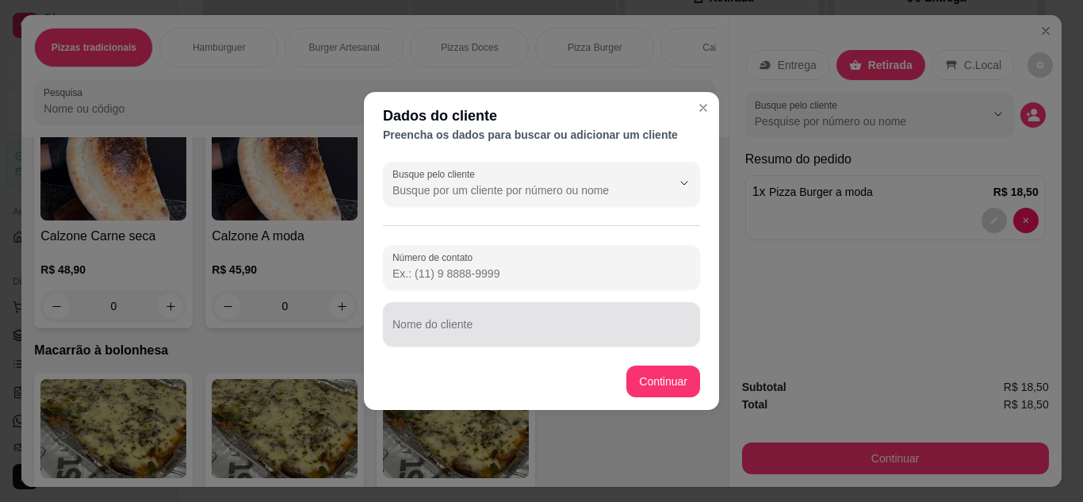
click at [492, 344] on div "Nome do cliente" at bounding box center [541, 324] width 317 height 44
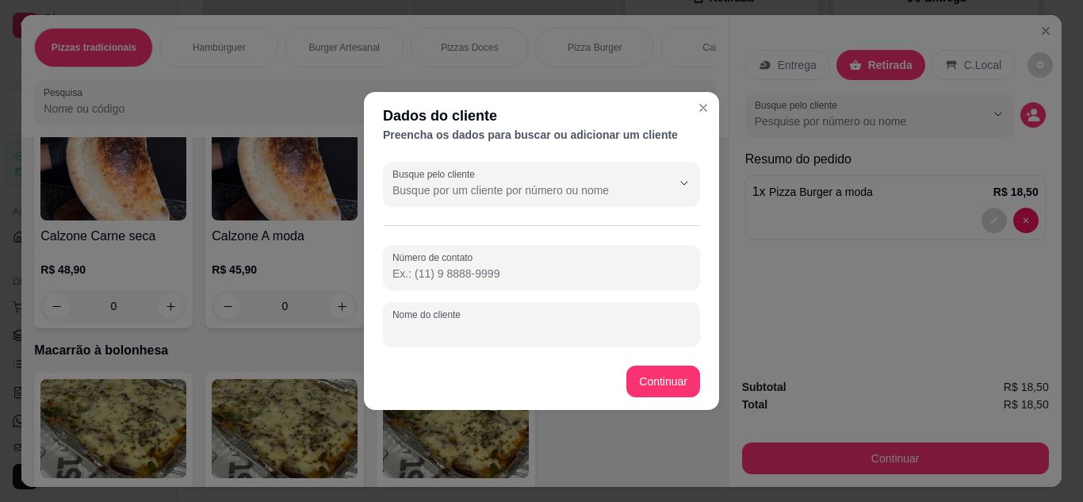
type input "A"
type input "Vitória"
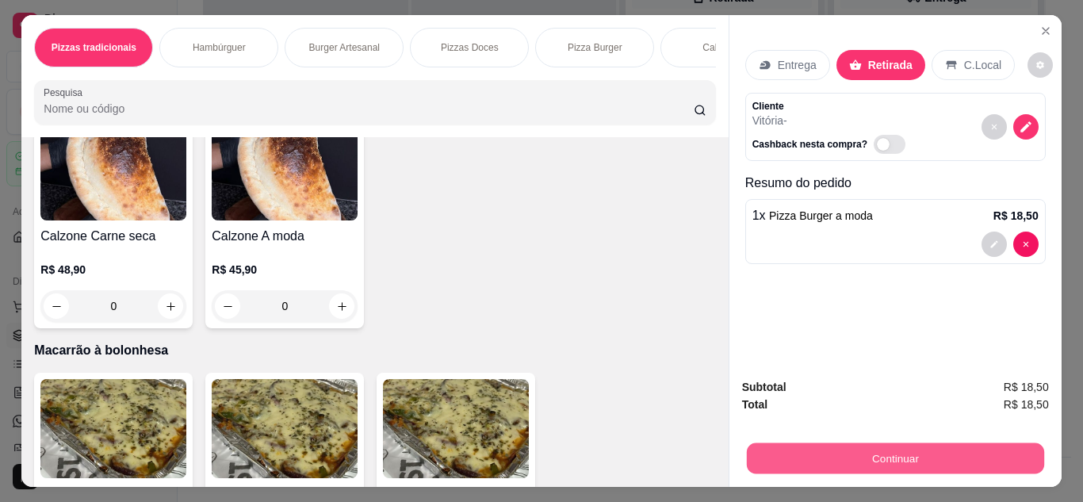
click at [861, 457] on button "Continuar" at bounding box center [894, 458] width 297 height 31
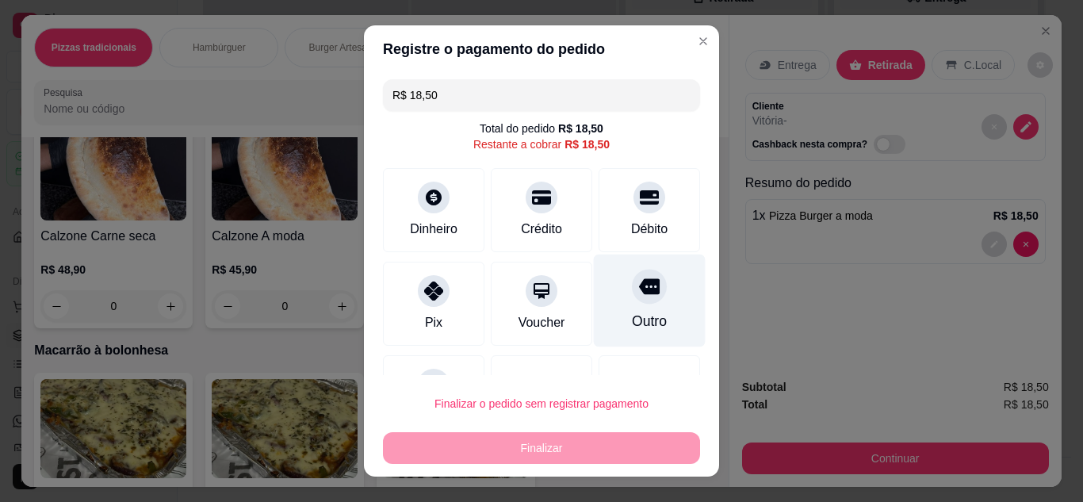
click at [625, 307] on div "Outro" at bounding box center [650, 300] width 112 height 93
type input "R$ 0,00"
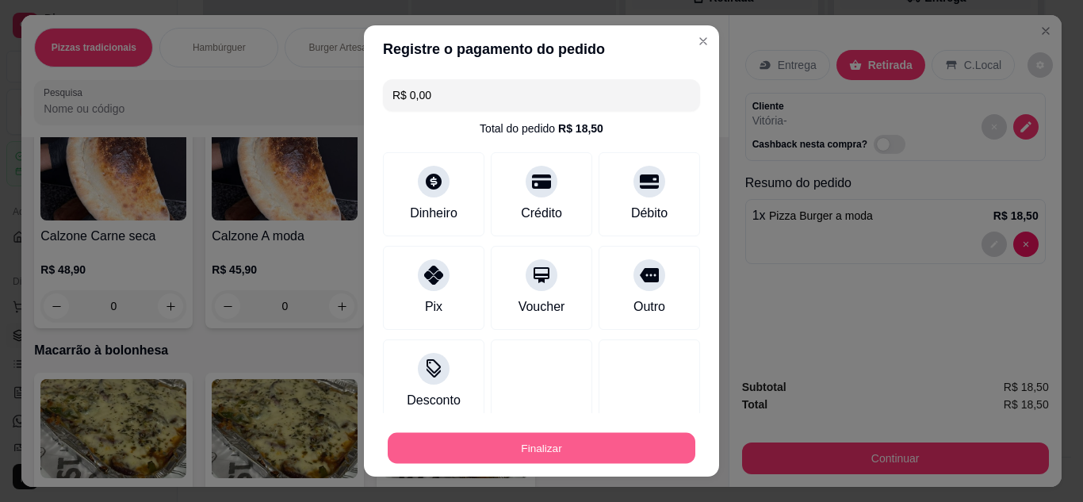
click at [562, 458] on button "Finalizar" at bounding box center [542, 448] width 308 height 31
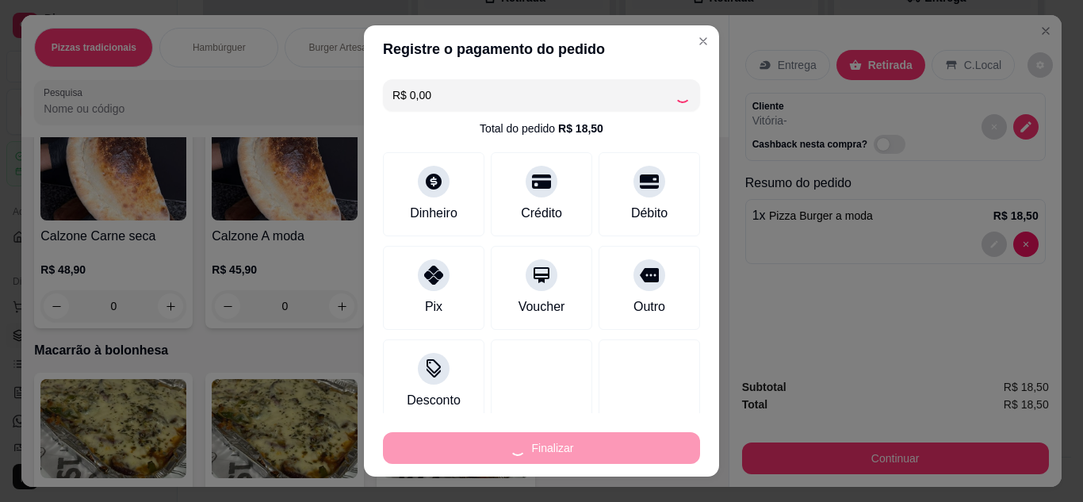
type input "0"
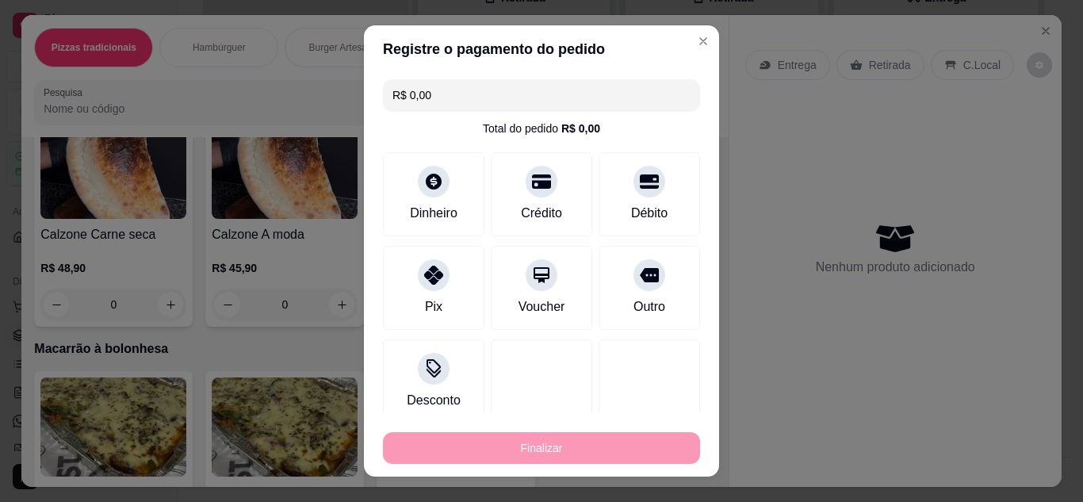
type input "-R$ 18,50"
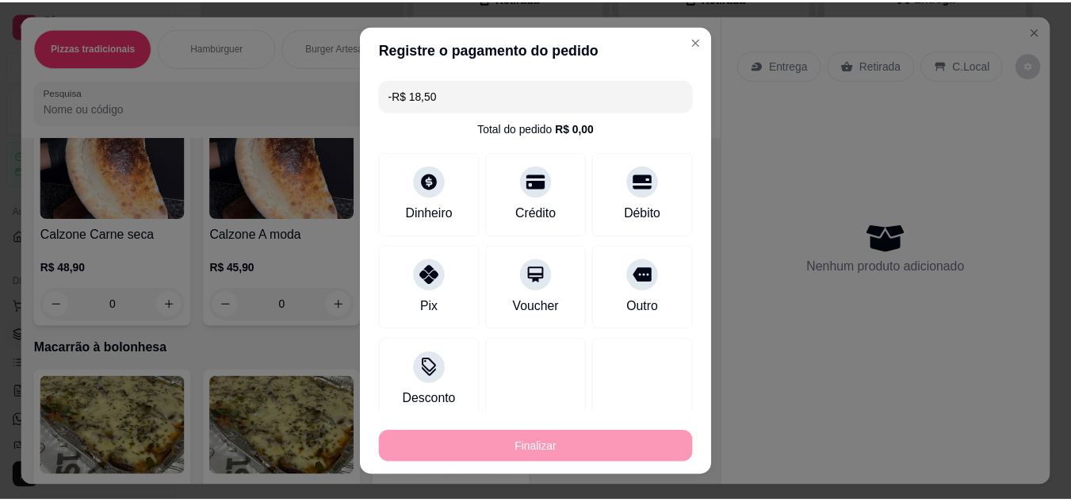
scroll to position [1621, 0]
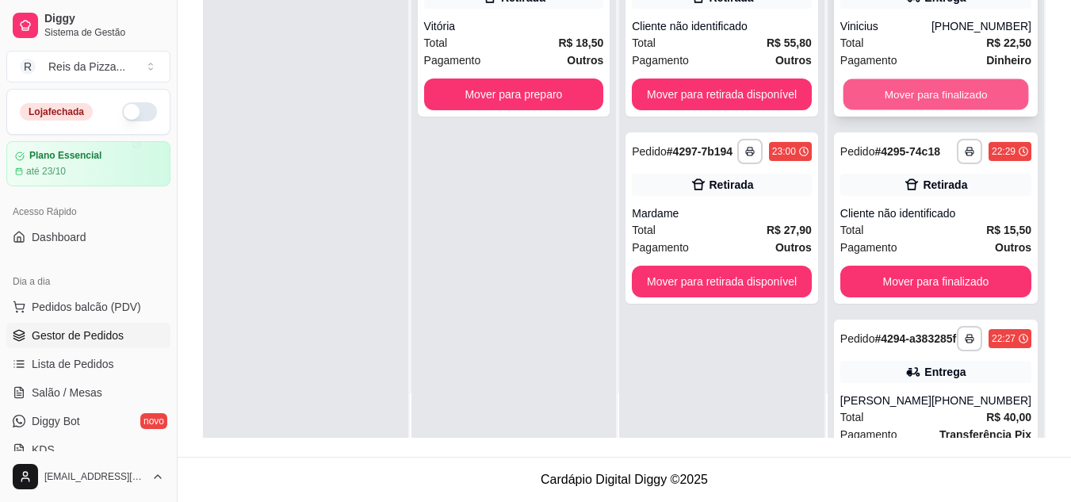
click at [905, 110] on button "Mover para finalizado" at bounding box center [936, 94] width 186 height 31
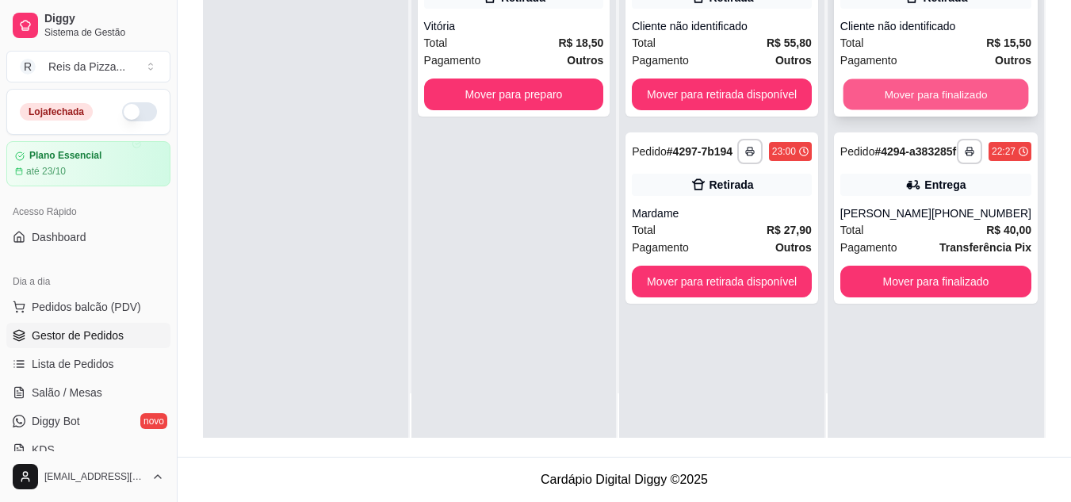
click at [951, 97] on button "Mover para finalizado" at bounding box center [936, 94] width 186 height 31
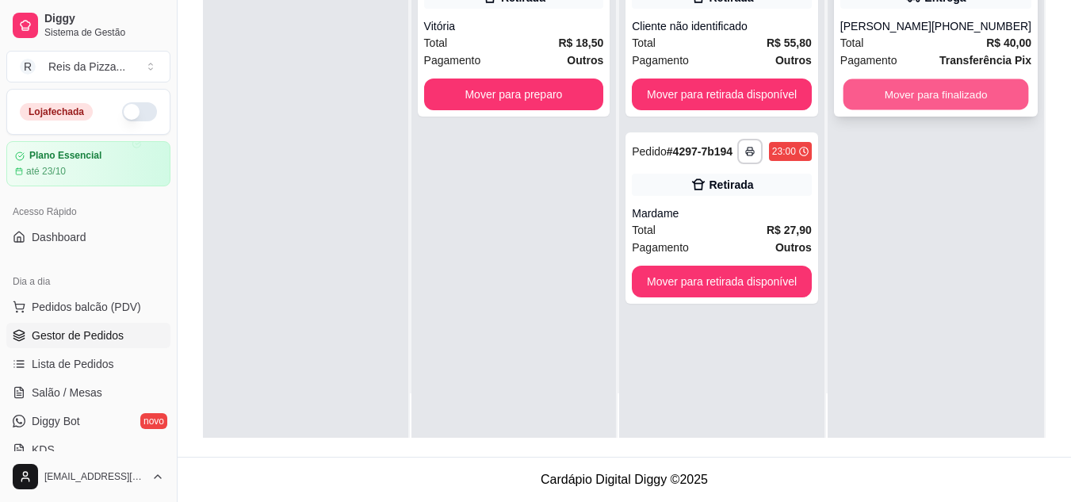
click at [950, 102] on button "Mover para finalizado" at bounding box center [936, 94] width 186 height 31
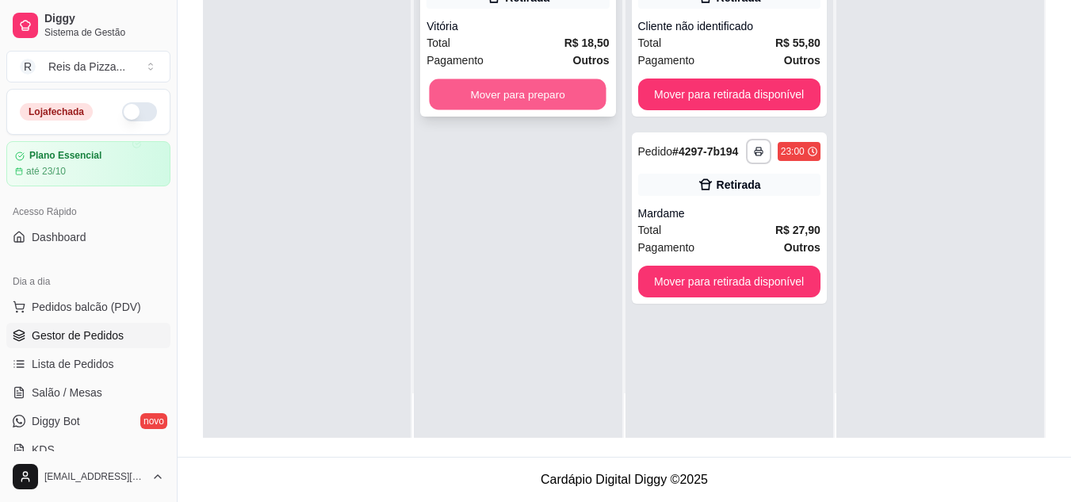
click at [545, 105] on button "Mover para preparo" at bounding box center [518, 94] width 177 height 31
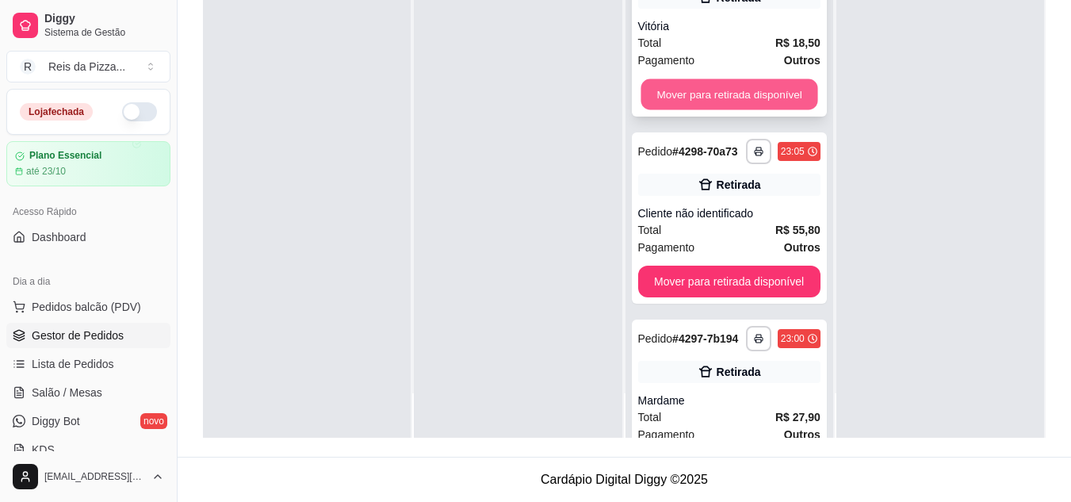
click at [751, 109] on button "Mover para retirada disponível" at bounding box center [729, 94] width 177 height 31
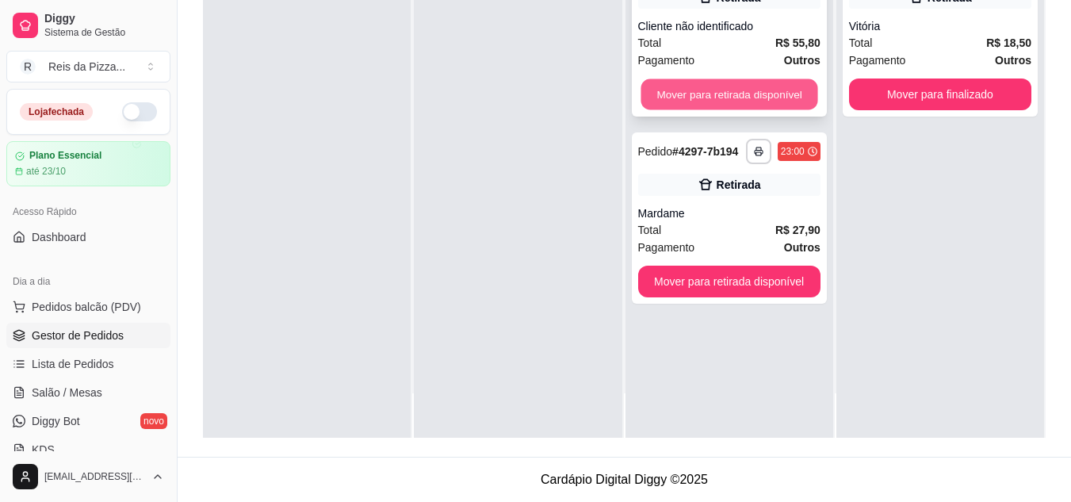
click at [765, 99] on button "Mover para retirada disponível" at bounding box center [729, 94] width 177 height 31
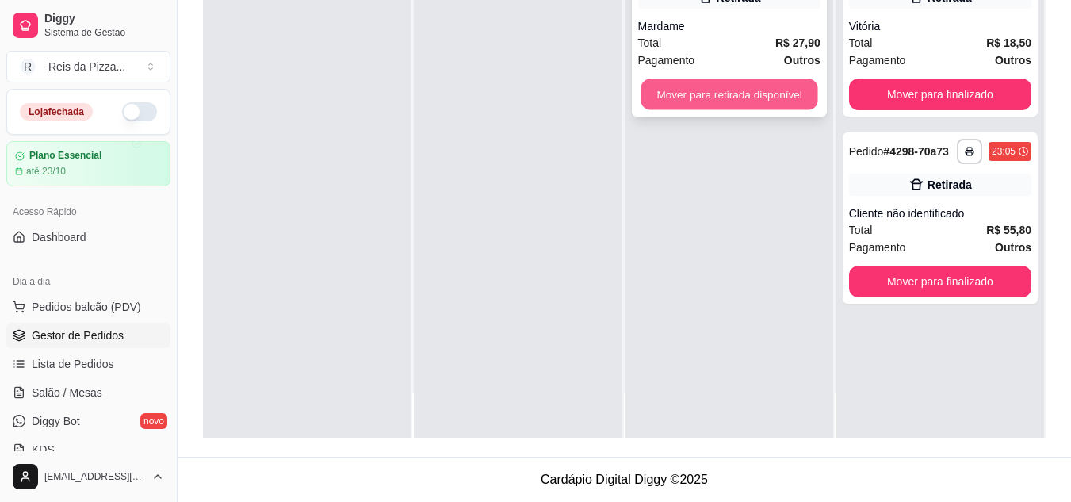
click at [756, 98] on button "Mover para retirada disponível" at bounding box center [729, 94] width 177 height 31
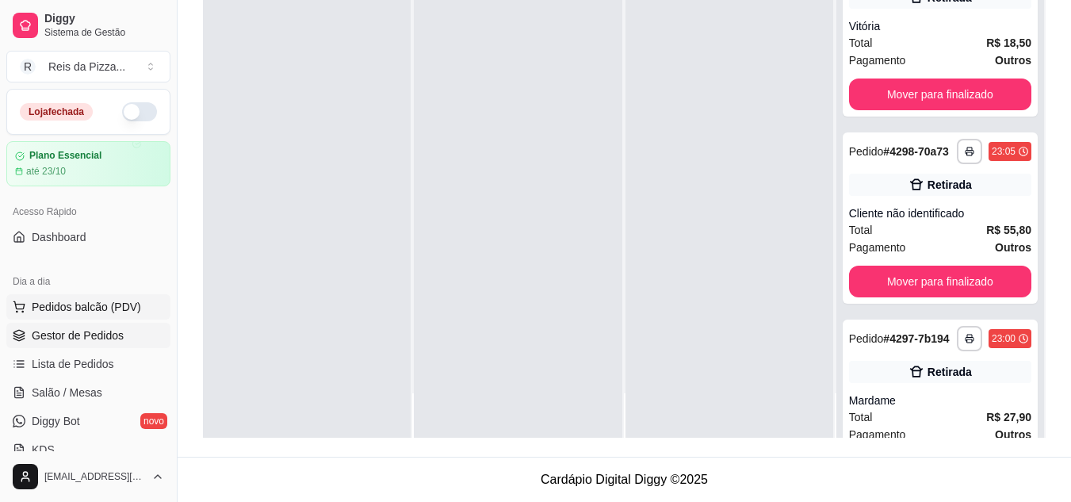
click at [121, 301] on span "Pedidos balcão (PDV)" at bounding box center [86, 307] width 109 height 16
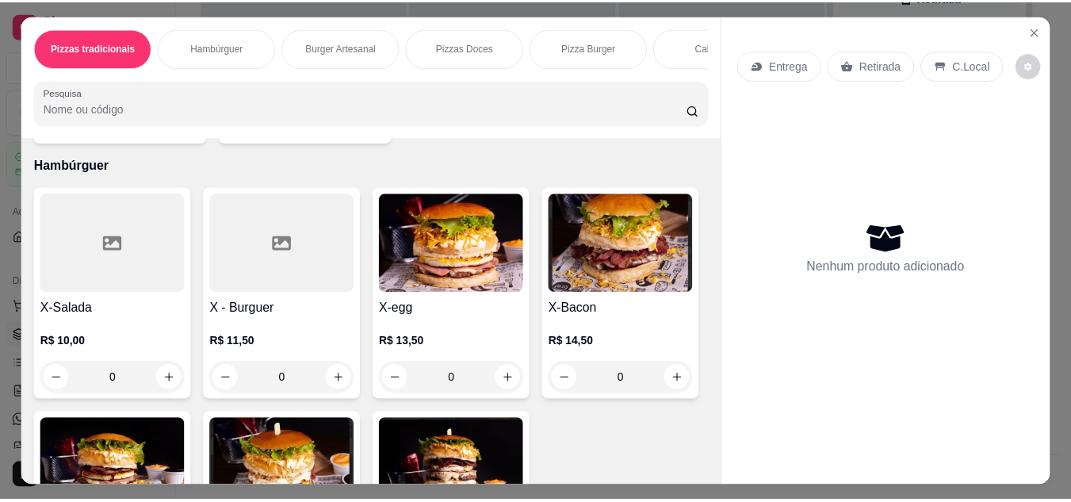
scroll to position [355, 0]
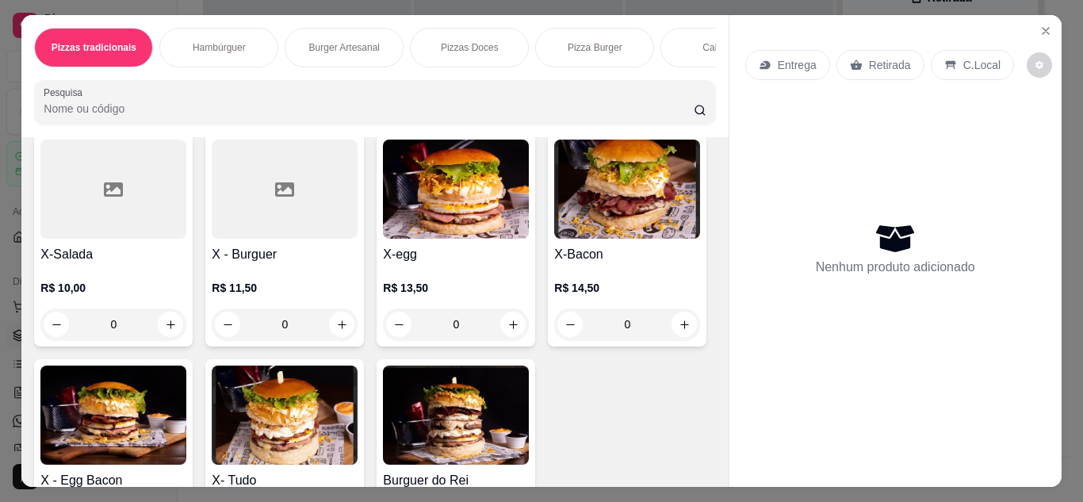
click at [340, 334] on div "0" at bounding box center [285, 324] width 146 height 32
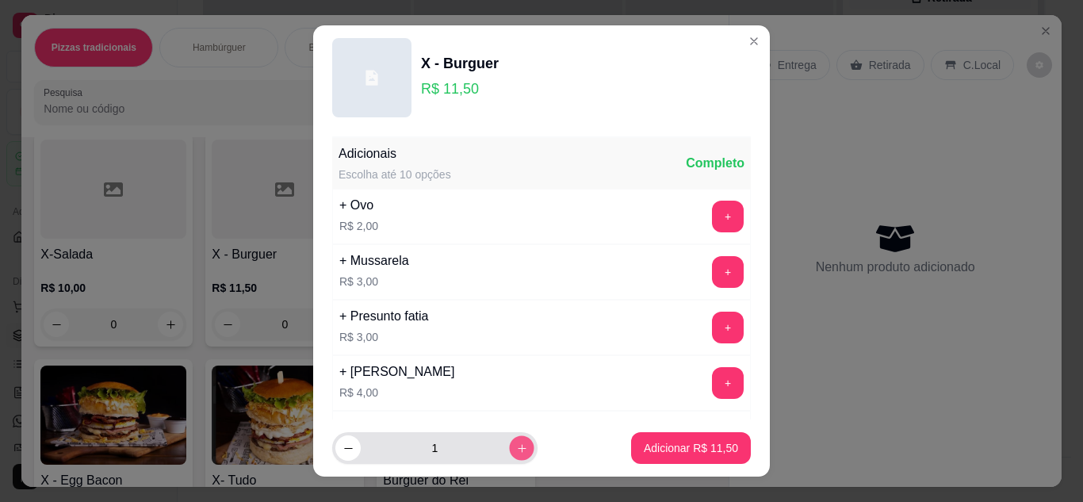
click at [509, 439] on button "increase-product-quantity" at bounding box center [521, 448] width 25 height 25
type input "2"
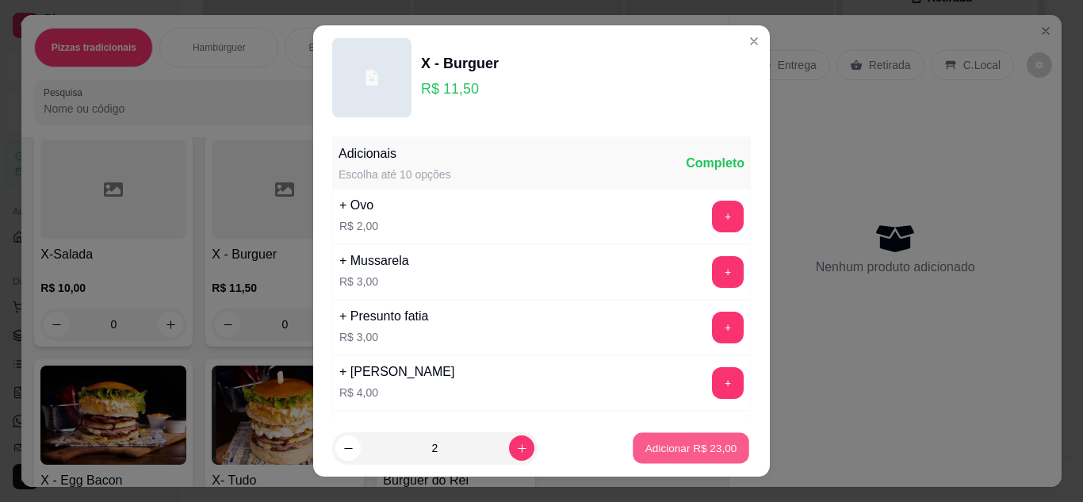
click at [655, 442] on p "Adicionar R$ 23,00" at bounding box center [691, 448] width 92 height 15
type input "2"
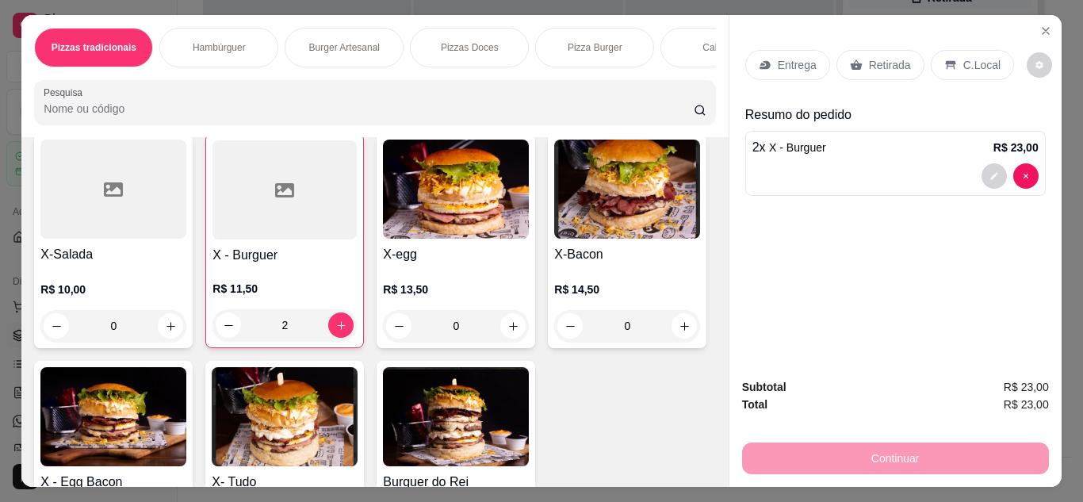
click at [869, 63] on p "Retirada" at bounding box center [890, 65] width 42 height 16
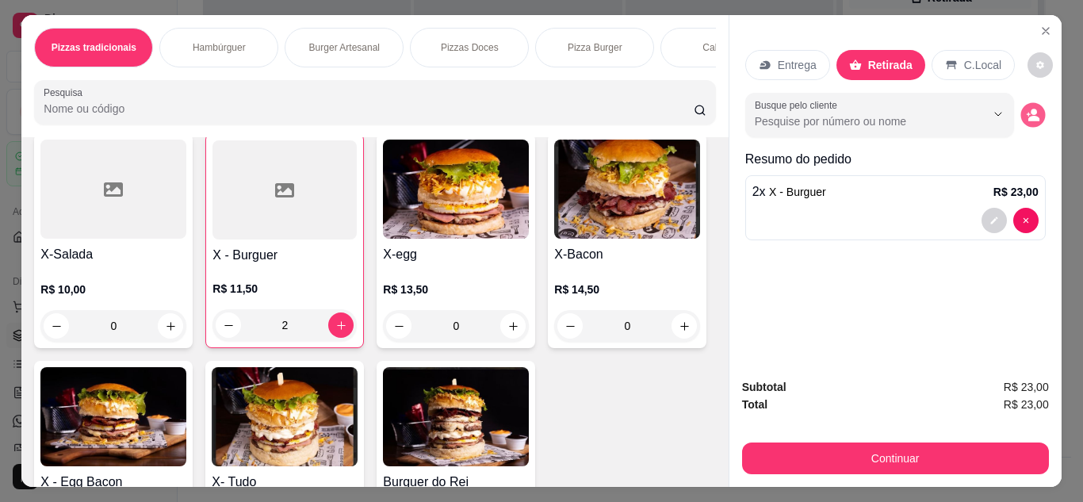
click at [1028, 116] on icon "decrease-product-quantity" at bounding box center [1033, 119] width 11 height 6
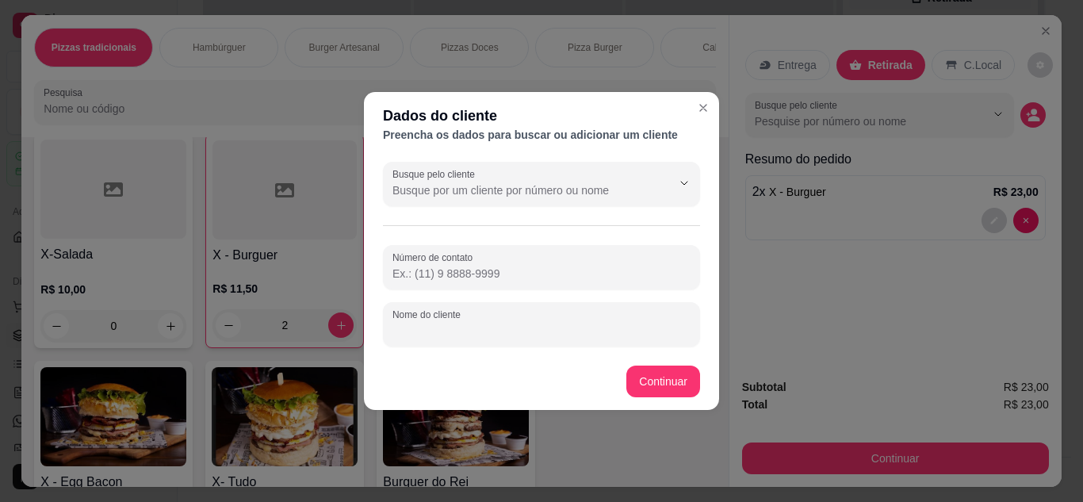
click at [462, 327] on input "Nome do cliente" at bounding box center [541, 331] width 298 height 16
type input "[PERSON_NAME]"
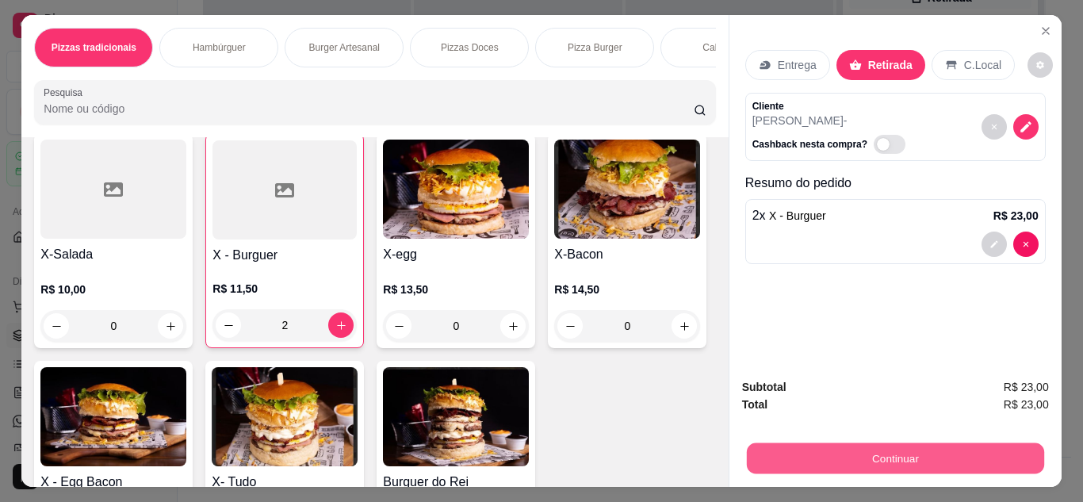
click at [910, 450] on button "Continuar" at bounding box center [894, 458] width 297 height 31
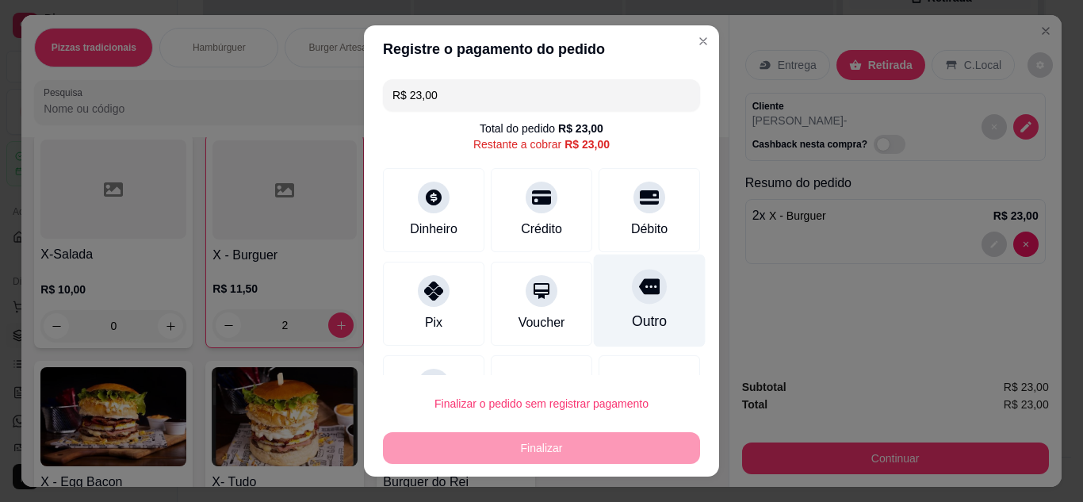
click at [639, 289] on icon at bounding box center [649, 286] width 21 height 16
type input "R$ 0,00"
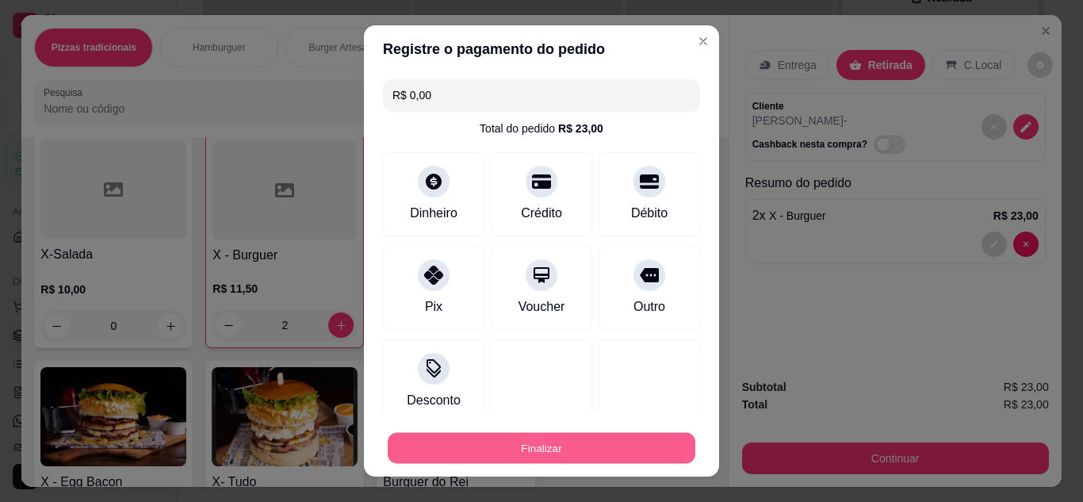
click at [598, 445] on button "Finalizar" at bounding box center [542, 448] width 308 height 31
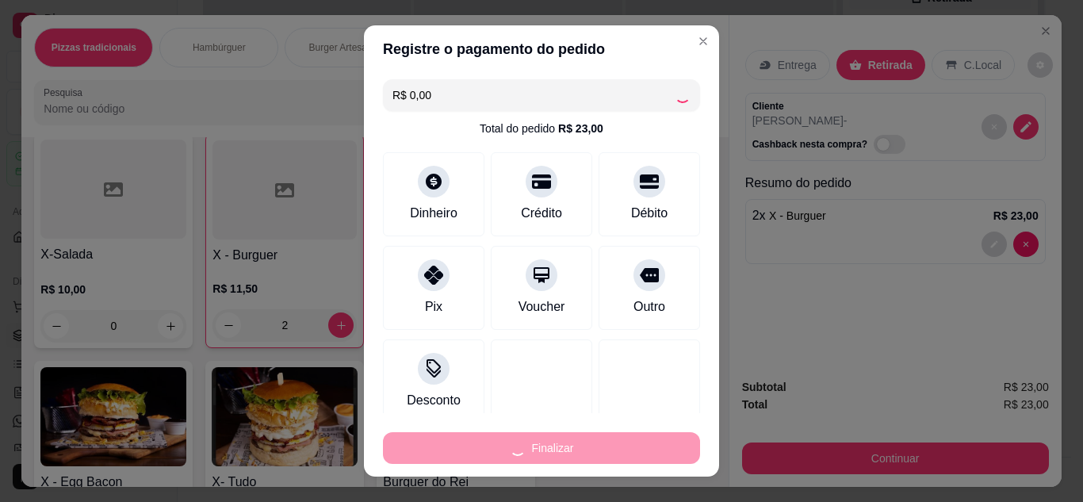
type input "0"
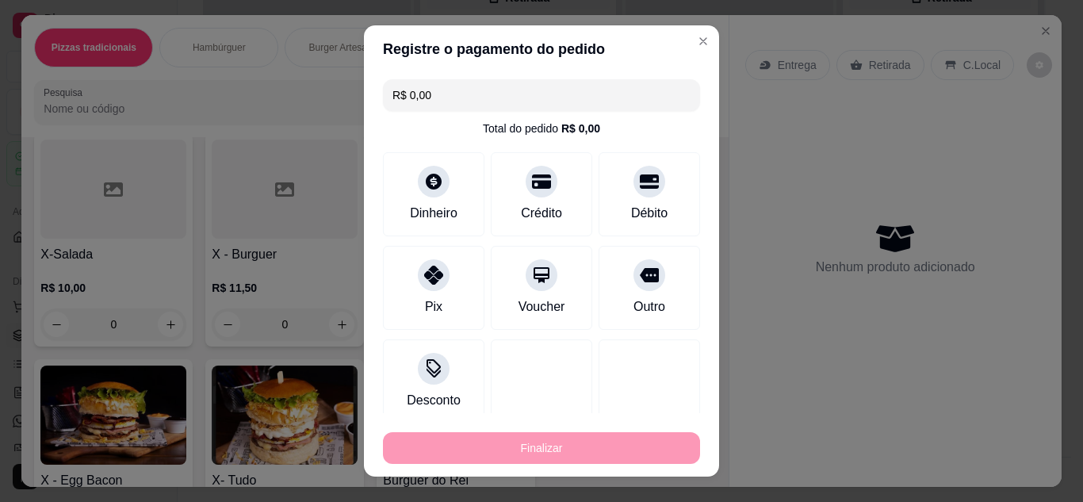
type input "-R$ 23,00"
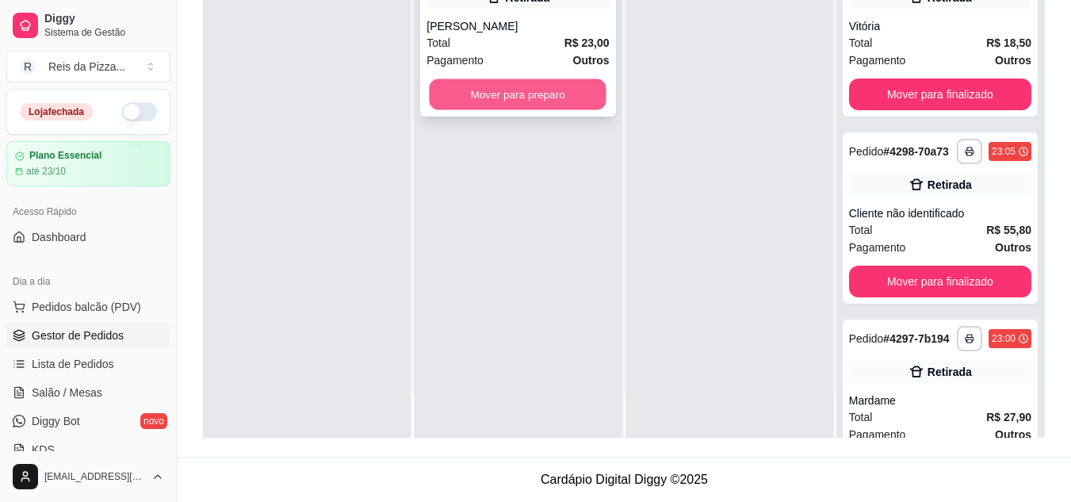
click at [544, 91] on button "Mover para preparo" at bounding box center [518, 94] width 177 height 31
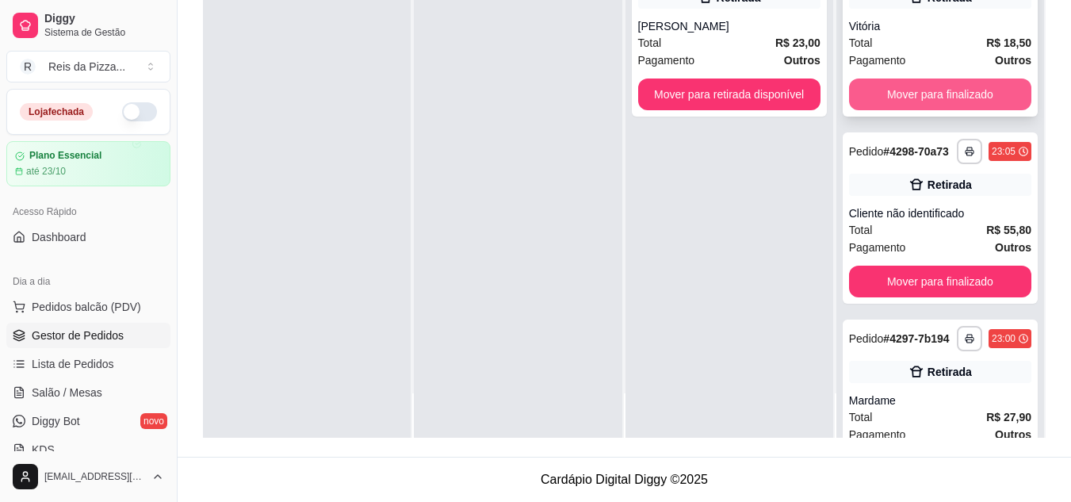
click at [876, 101] on button "Mover para finalizado" at bounding box center [940, 94] width 182 height 32
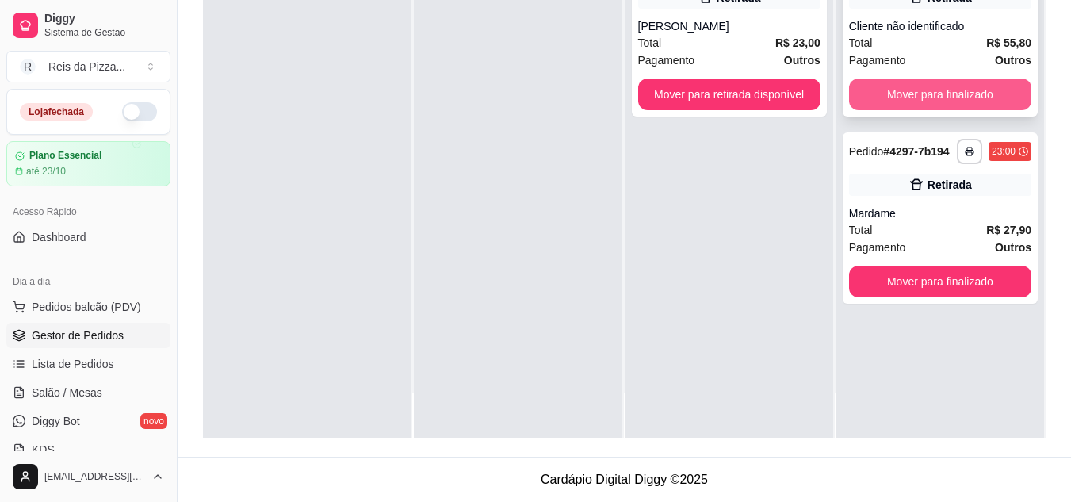
click at [901, 99] on button "Mover para finalizado" at bounding box center [940, 94] width 182 height 32
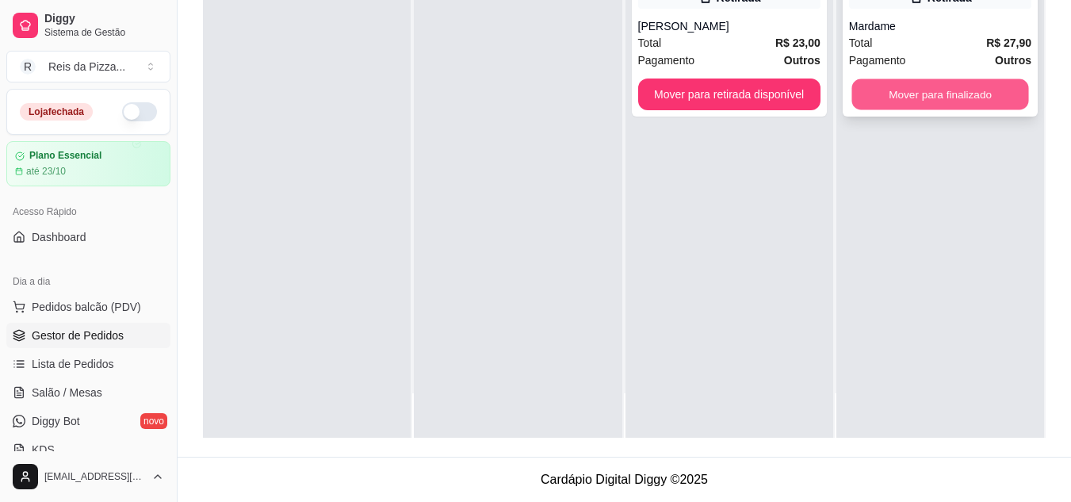
click at [923, 99] on button "Mover para finalizado" at bounding box center [939, 94] width 177 height 31
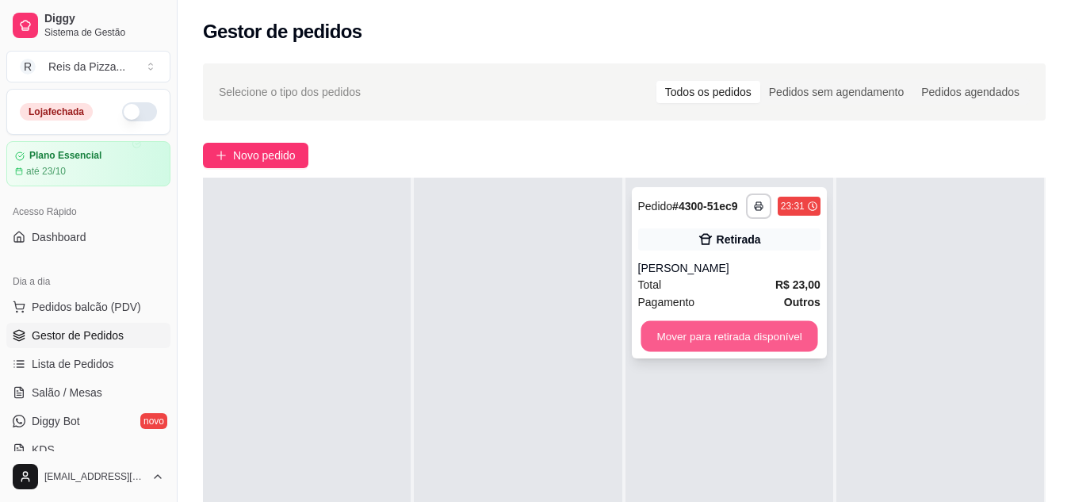
click at [744, 337] on button "Mover para retirada disponível" at bounding box center [729, 336] width 177 height 31
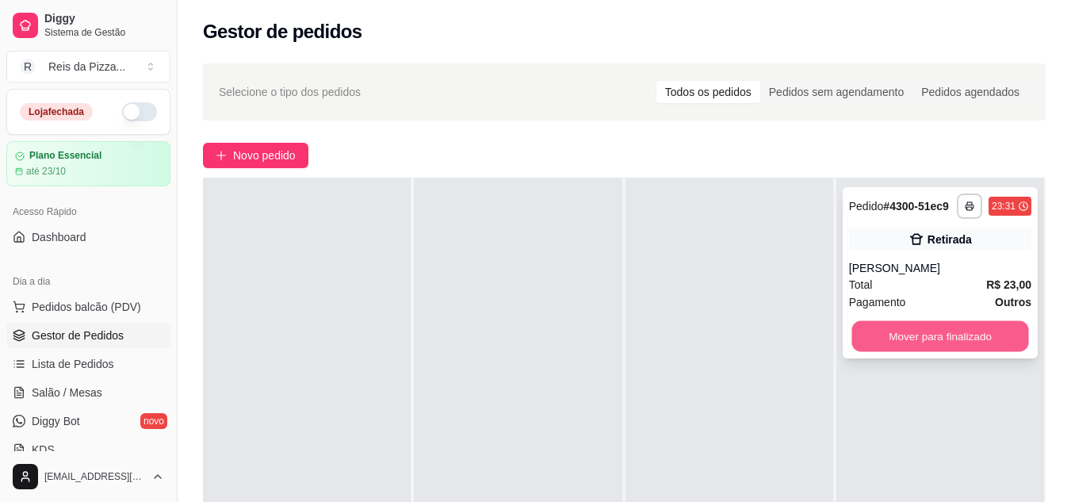
click at [885, 335] on button "Mover para finalizado" at bounding box center [939, 336] width 177 height 31
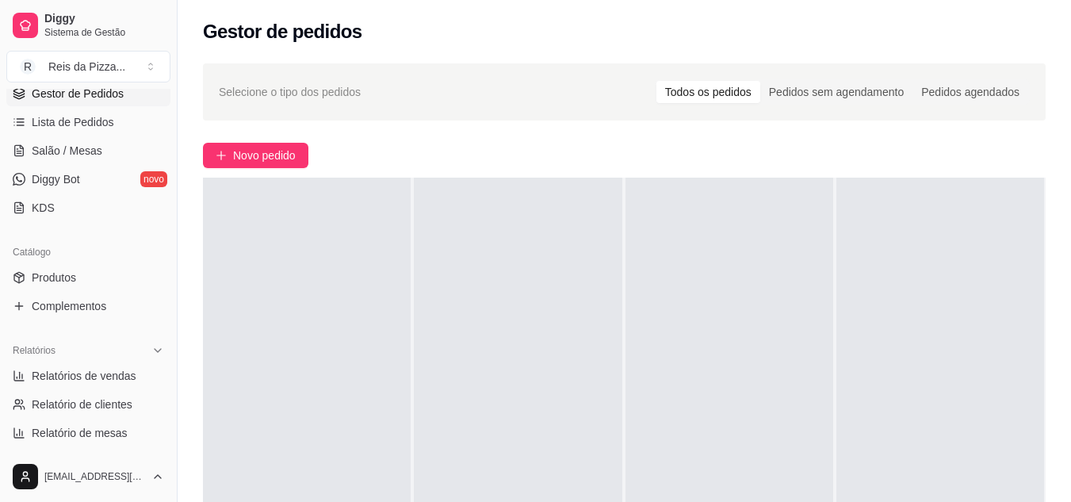
scroll to position [243, 0]
click at [70, 369] on span "Relatórios de vendas" at bounding box center [84, 374] width 105 height 16
select select "ALL"
select select "0"
